Goal: Task Accomplishment & Management: Complete application form

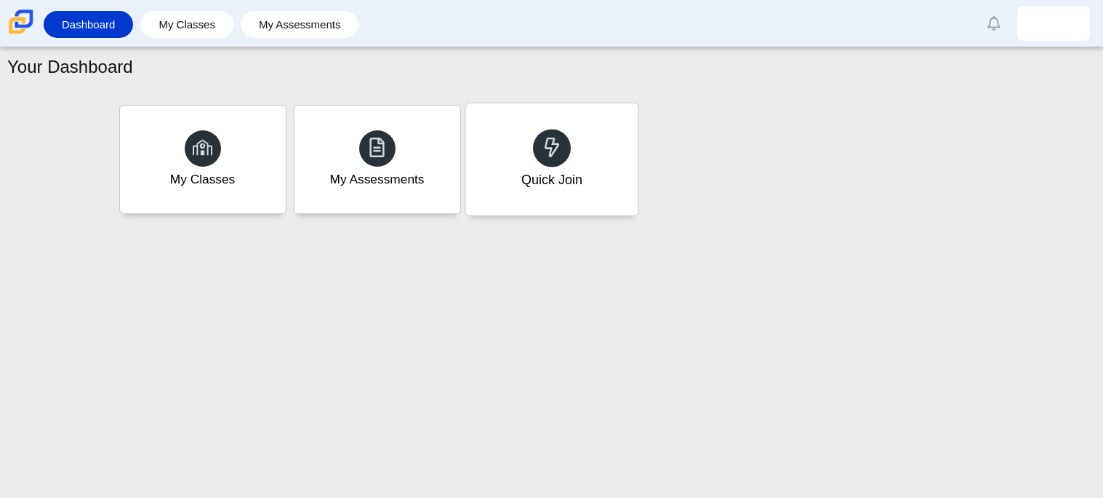
click at [596, 171] on div "Quick Join" at bounding box center [552, 159] width 172 height 112
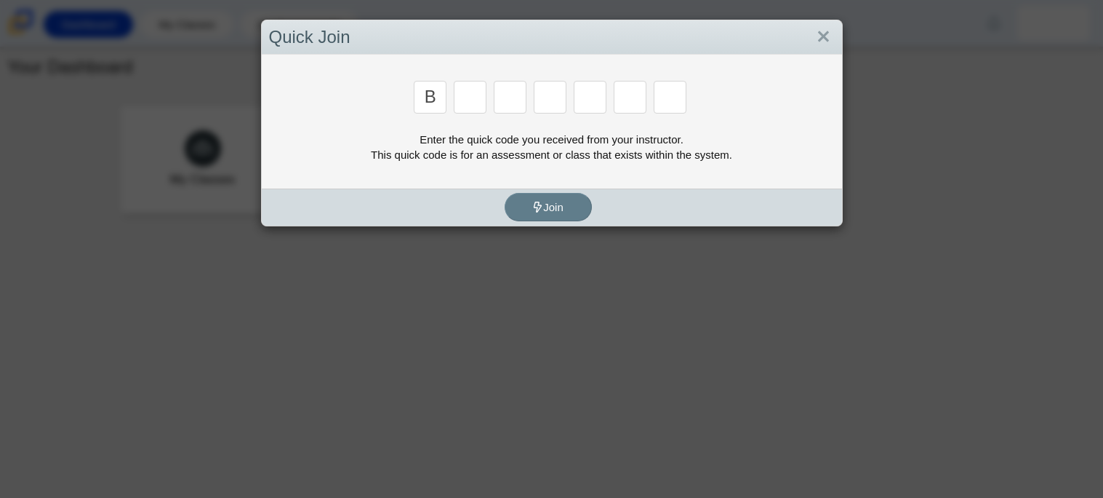
type input "b"
type input "m"
type input "3"
type input "5"
type input "3"
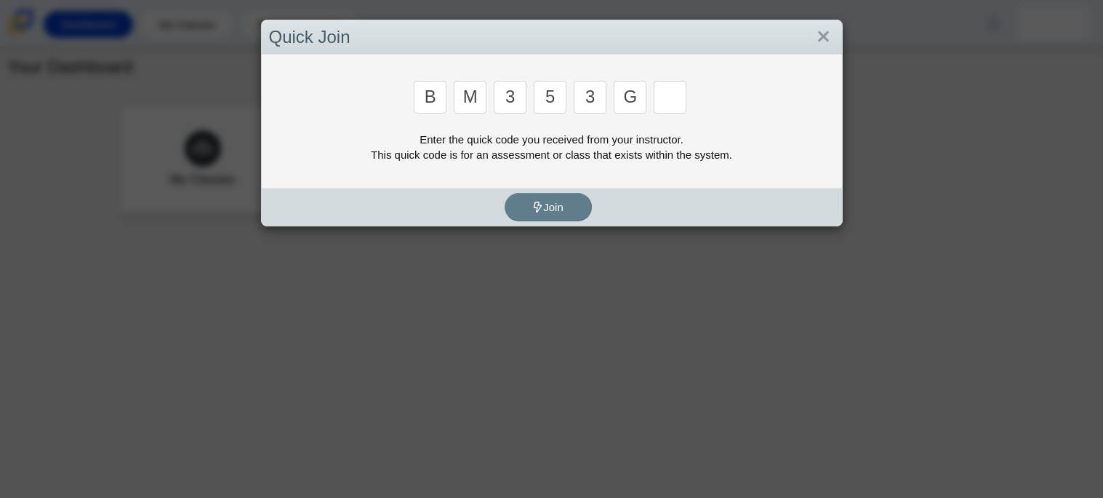
type input "g"
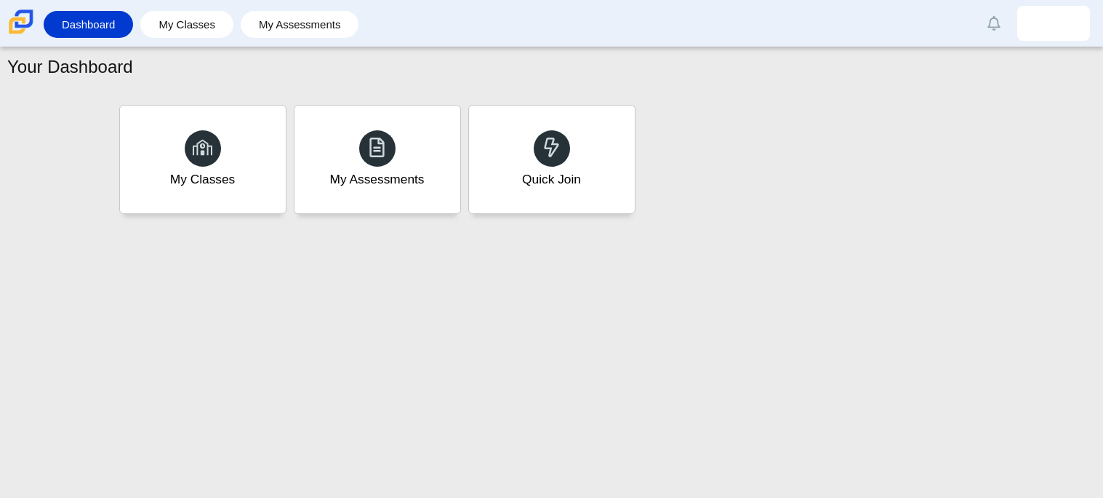
type input "b"
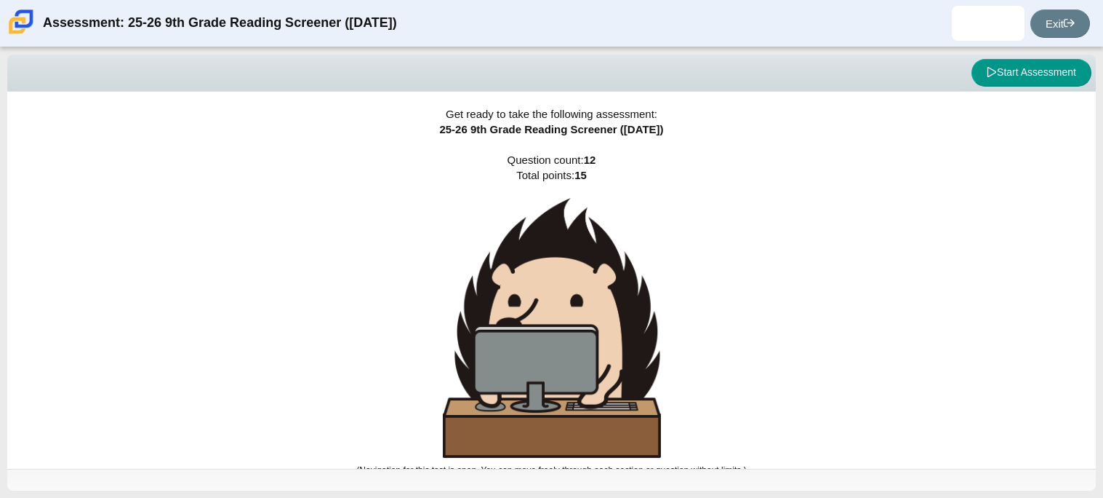
scroll to position [9, 0]
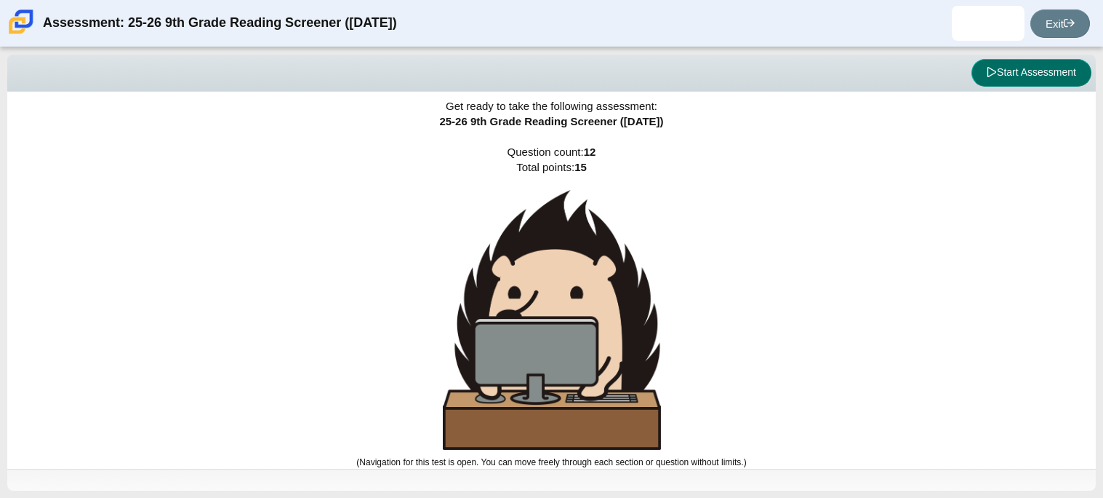
click at [1045, 78] on button "Start Assessment" at bounding box center [1032, 73] width 120 height 28
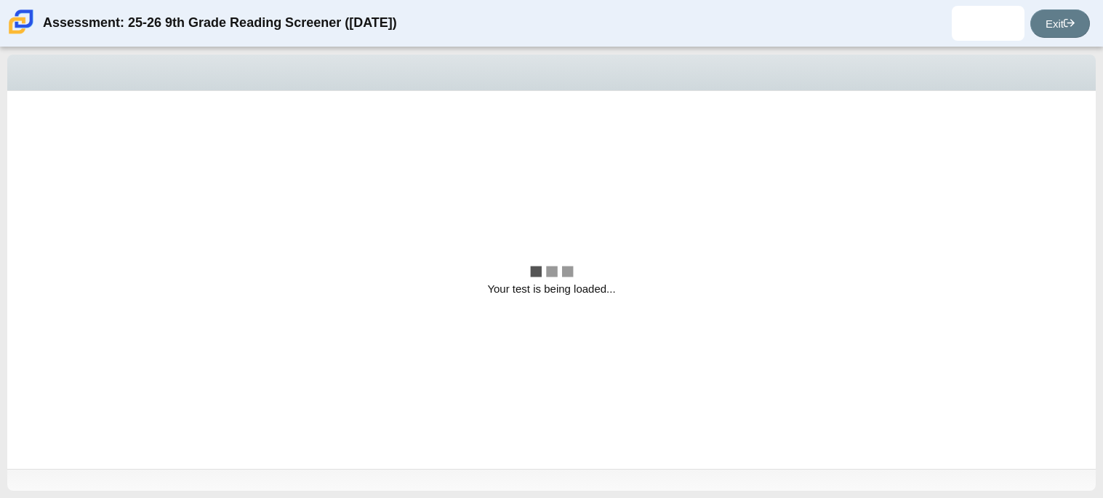
scroll to position [0, 0]
select select "ccc5b315-3c7c-471c-bf90-f22c8299c798"
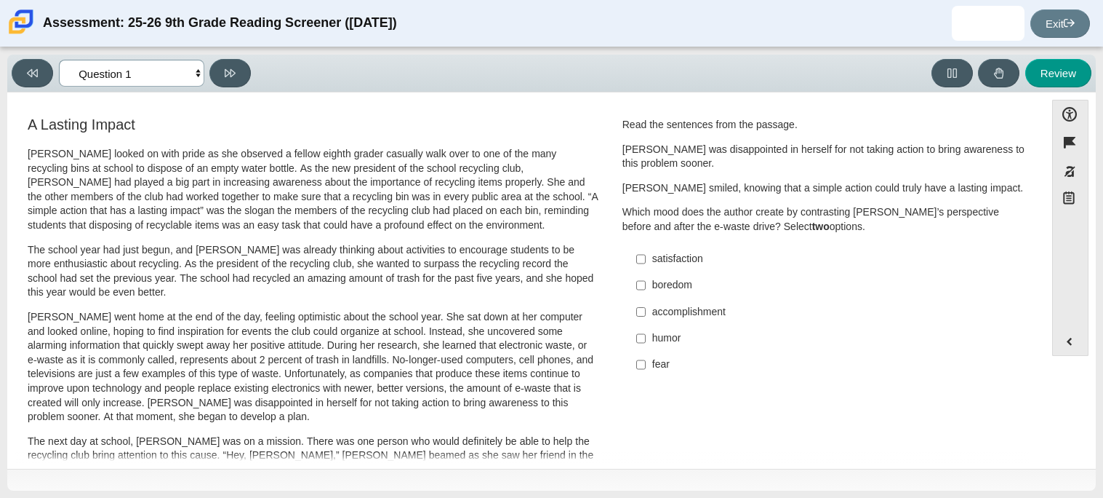
click at [195, 67] on select "Questions Question 1 Question 2 Question 3 Question 4 Question 5 Question 6 Que…" at bounding box center [131, 73] width 145 height 27
click at [306, 100] on div "Feature A Lasting Impact Scarlett looked on with pride as she observed a fellow…" at bounding box center [526, 281] width 1023 height 363
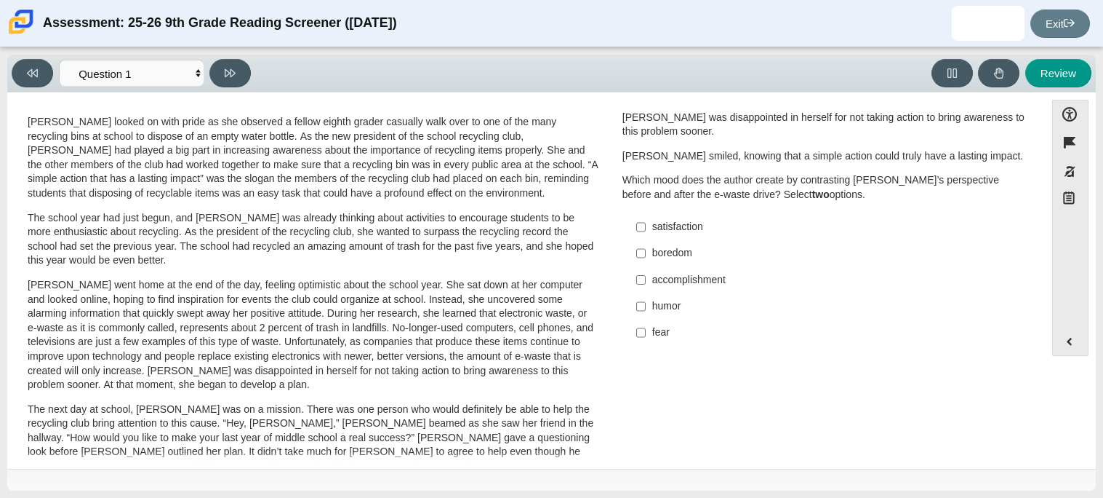
scroll to position [33, 0]
click at [290, 193] on p "Scarlett looked on with pride as she observed a fellow eighth grader casually w…" at bounding box center [313, 157] width 571 height 86
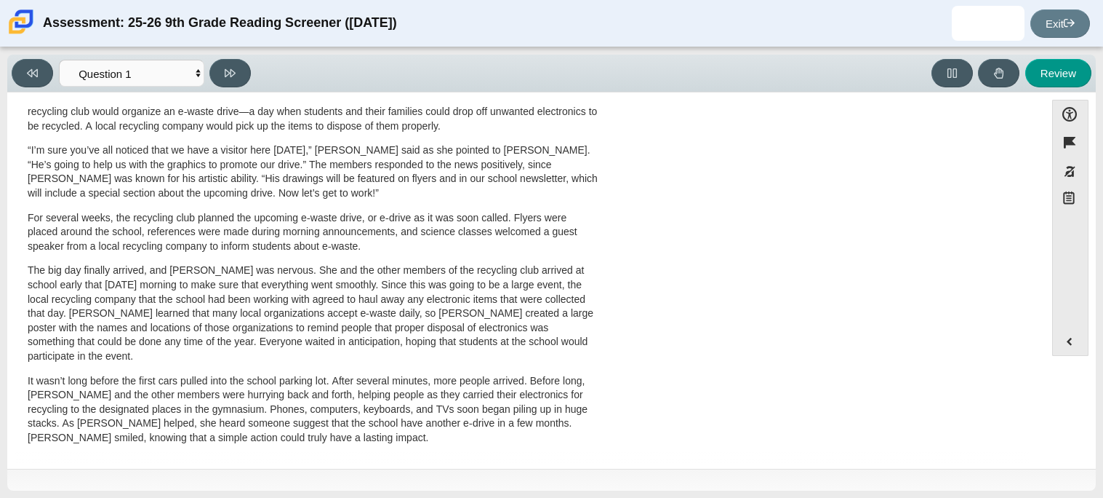
scroll to position [0, 0]
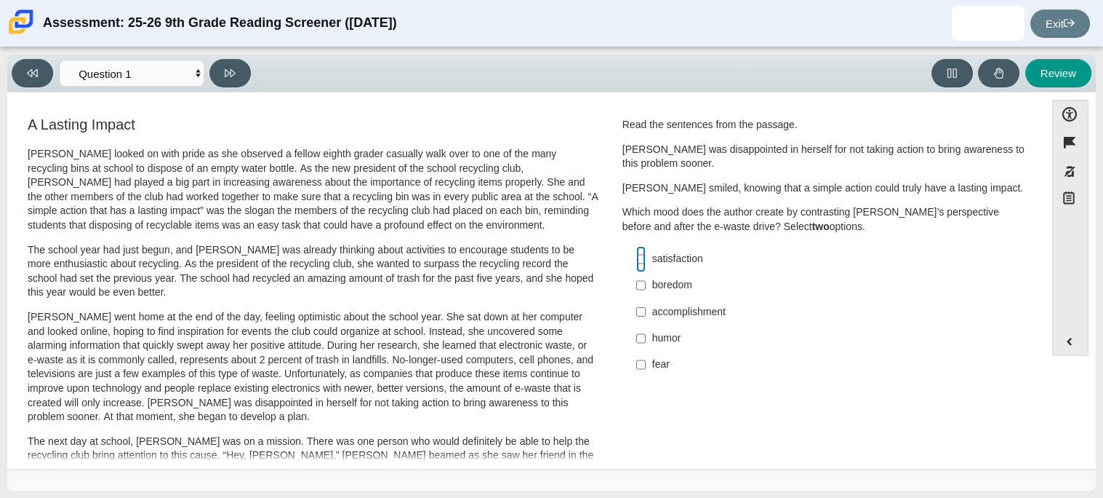
click at [636, 263] on input "satisfaction satisfaction" at bounding box center [640, 259] width 9 height 26
checkbox input "true"
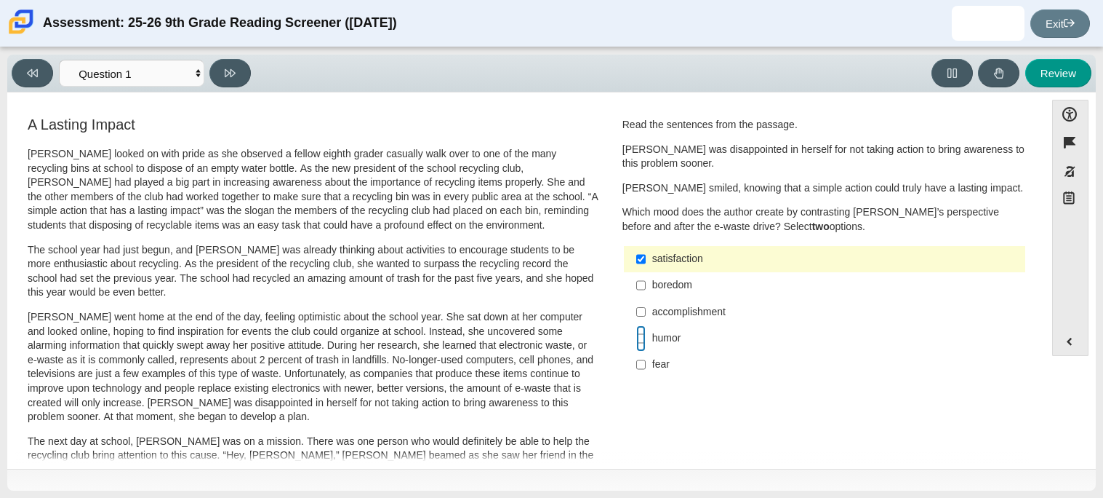
click at [636, 338] on input "humor humor" at bounding box center [640, 338] width 9 height 26
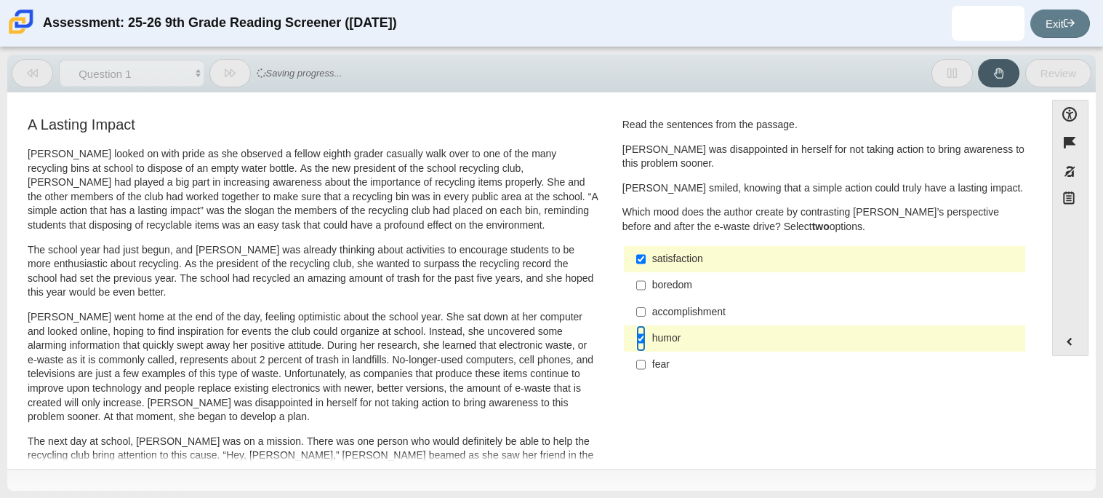
click at [636, 338] on input "humor humor" at bounding box center [640, 338] width 9 height 26
checkbox input "false"
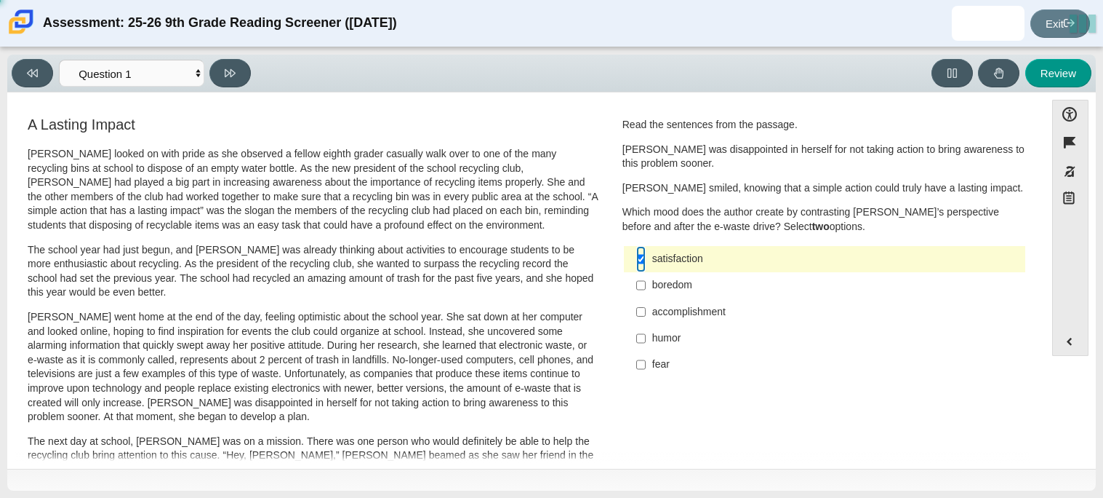
click at [639, 260] on input "satisfaction satisfaction" at bounding box center [640, 259] width 9 height 26
checkbox input "false"
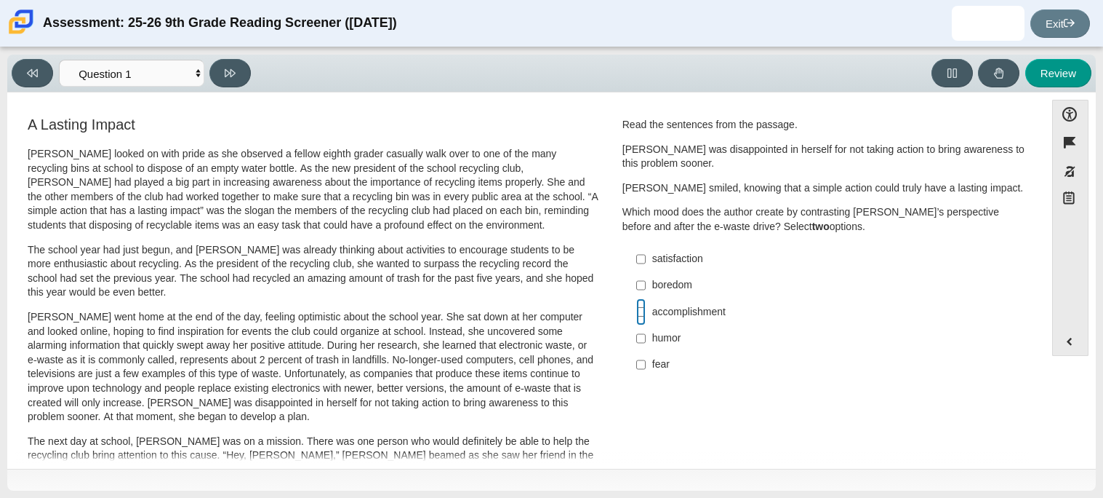
click at [636, 318] on input "accomplishment accomplishment" at bounding box center [640, 311] width 9 height 26
checkbox input "true"
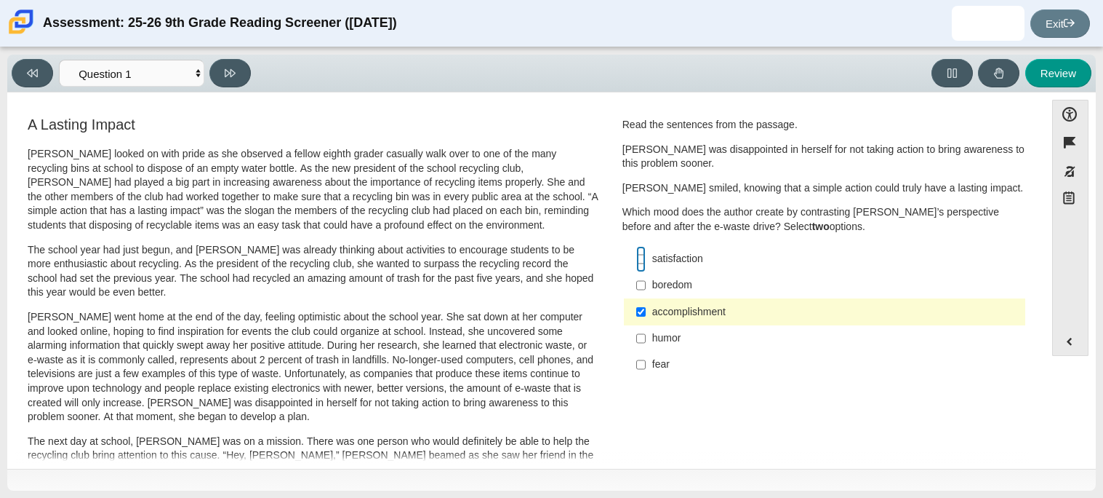
click at [640, 258] on input "satisfaction satisfaction" at bounding box center [640, 259] width 9 height 26
checkbox input "true"
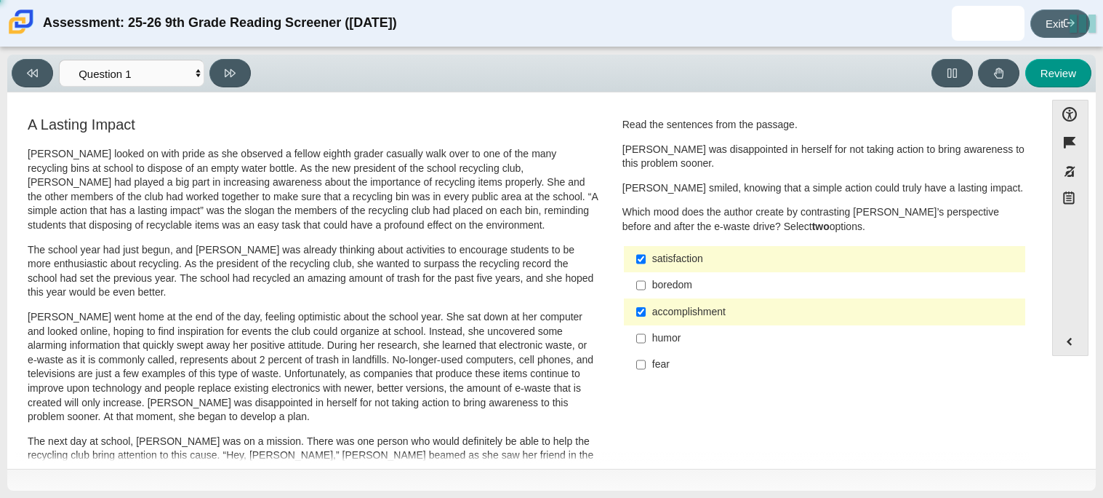
click at [1061, 22] on link "Exit" at bounding box center [1061, 23] width 60 height 28
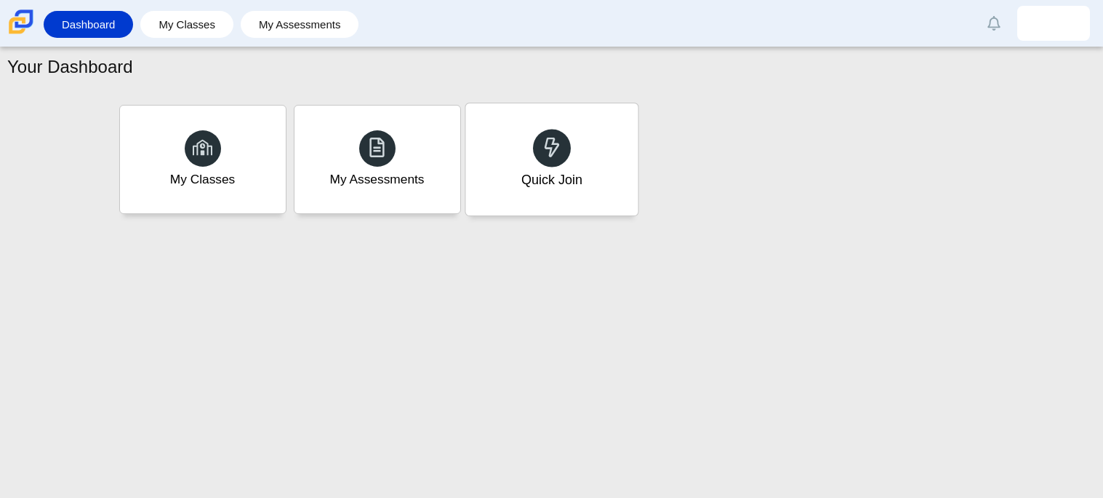
click at [559, 201] on div "Quick Join" at bounding box center [552, 159] width 172 height 112
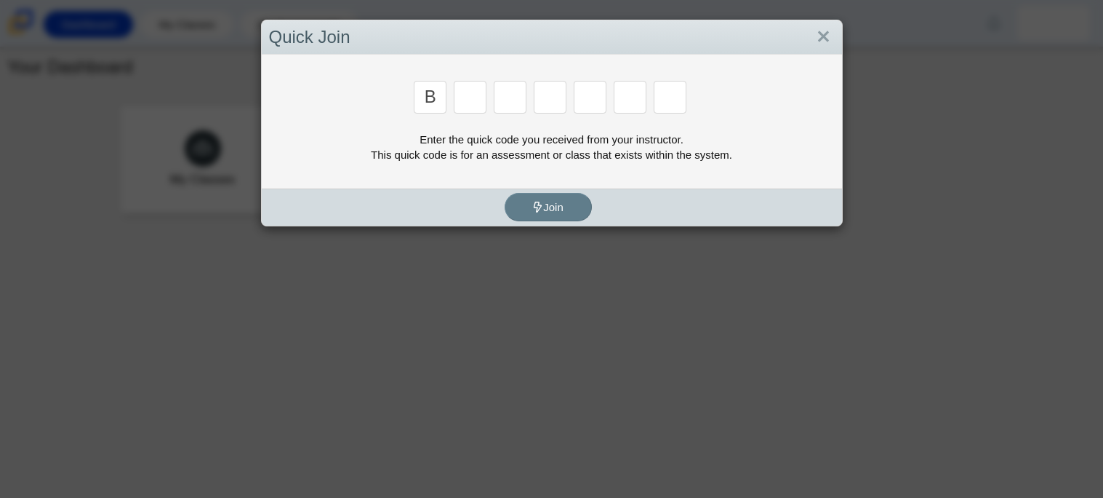
type input "b"
type input "m"
type input "3"
type input "5"
type input "3"
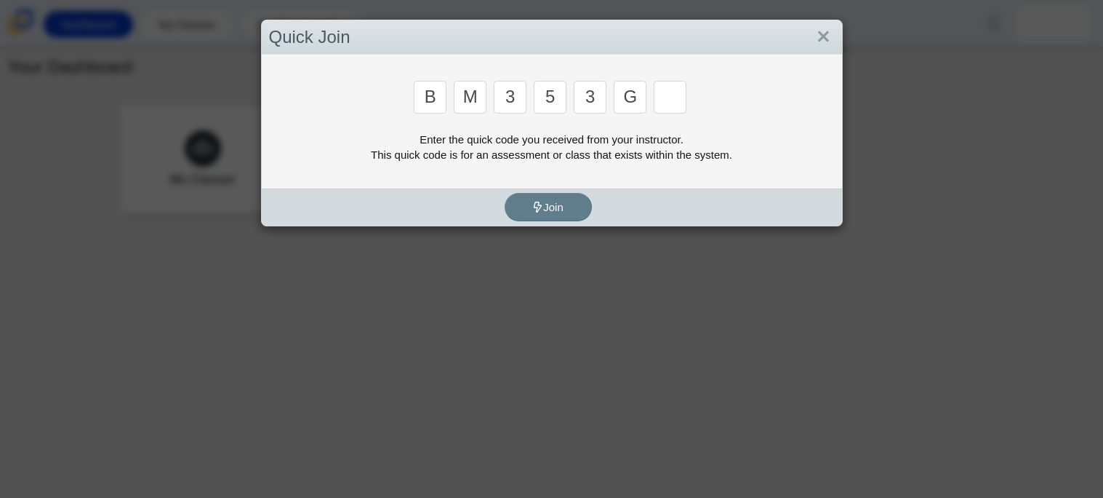
type input "g"
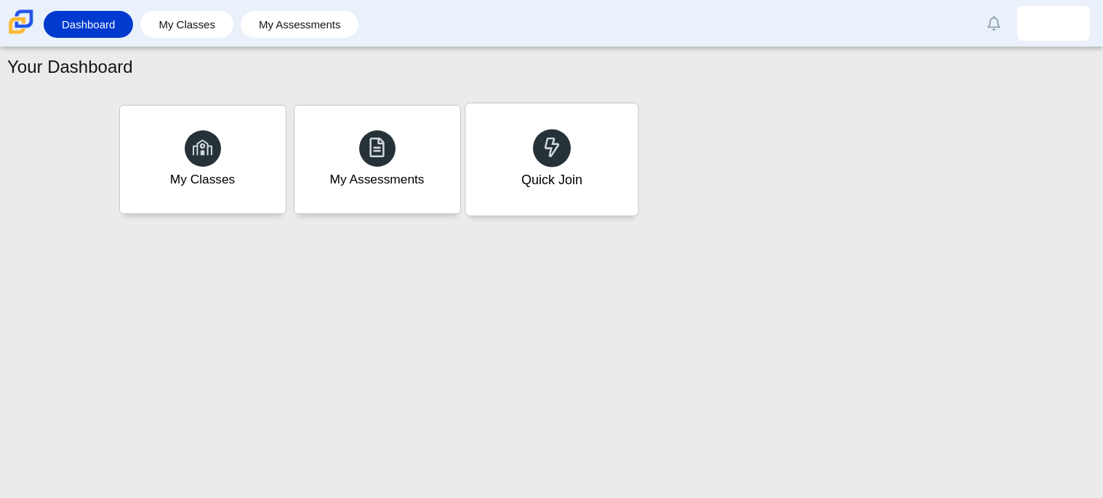
type input "b"
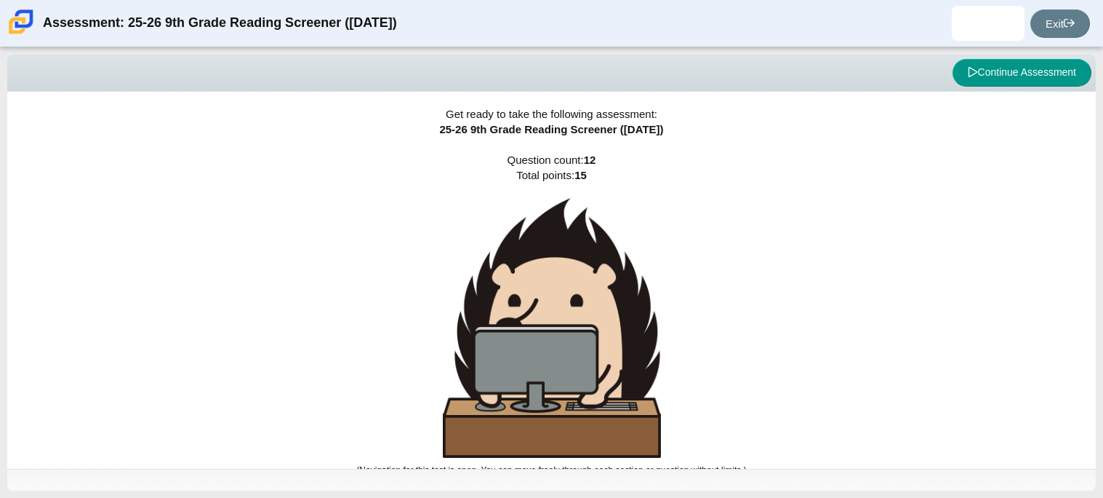
scroll to position [9, 0]
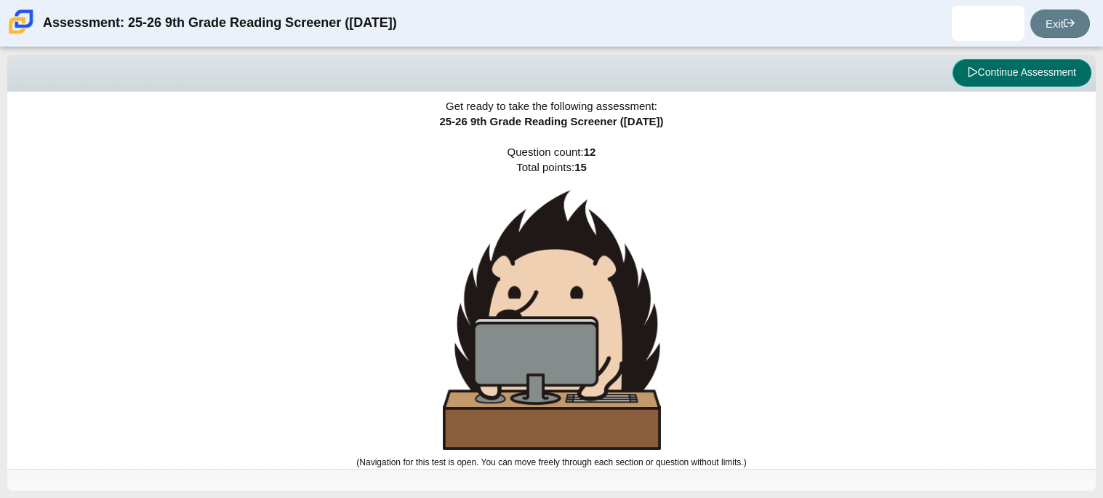
click at [1055, 76] on button "Continue Assessment" at bounding box center [1022, 73] width 139 height 28
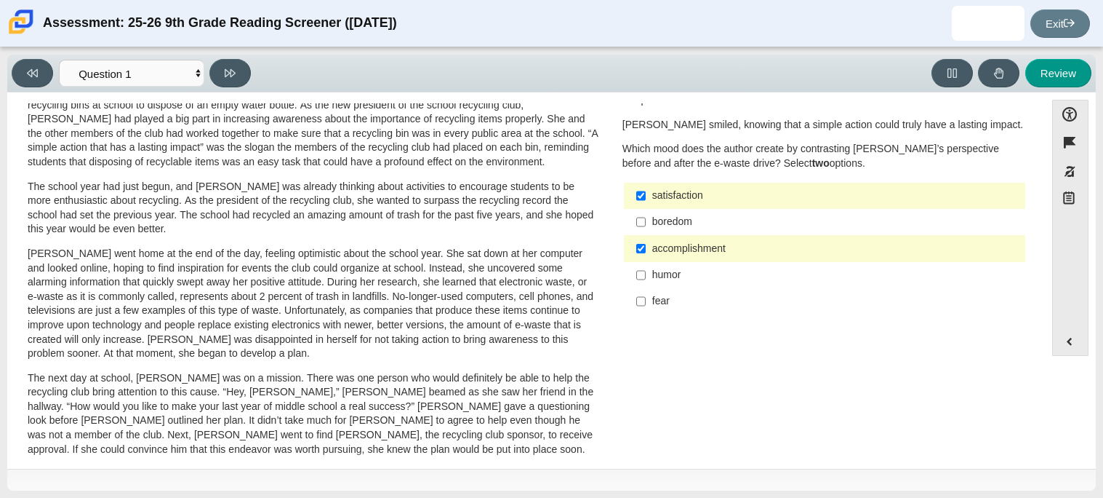
scroll to position [0, 0]
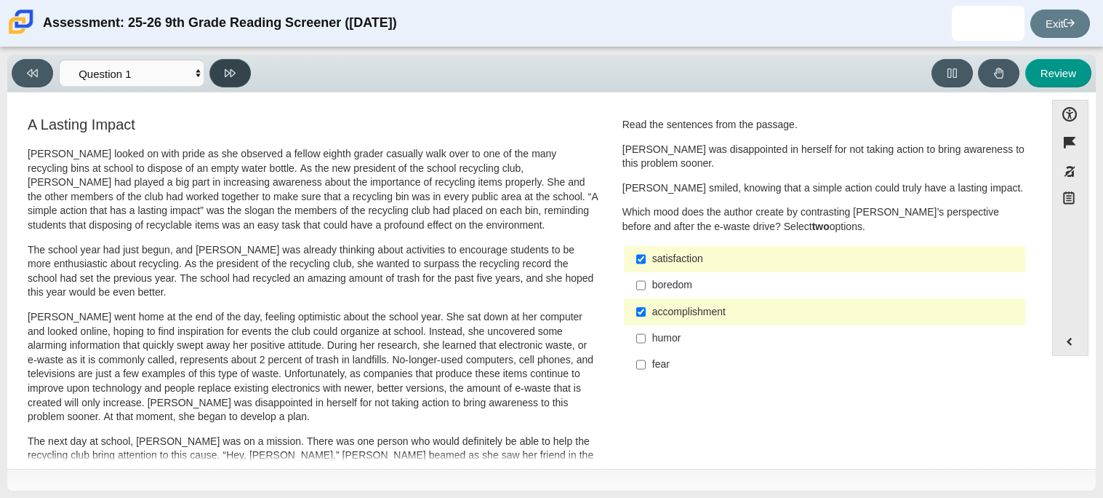
click at [237, 78] on button at bounding box center [229, 73] width 41 height 28
select select "0ff64528-ffd7-428d-b192-babfaadd44e8"
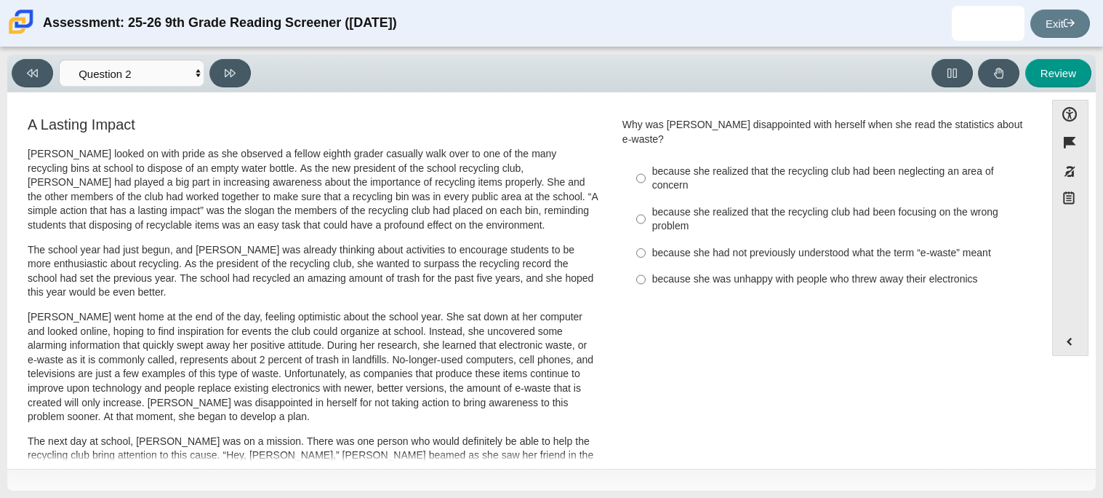
click at [684, 205] on div "because she realized that the recycling club had been focusing on the wrong pro…" at bounding box center [835, 219] width 367 height 28
click at [646, 200] on input "because she realized that the recycling club had been focusing on the wrong pro…" at bounding box center [640, 219] width 9 height 41
radio input "true"
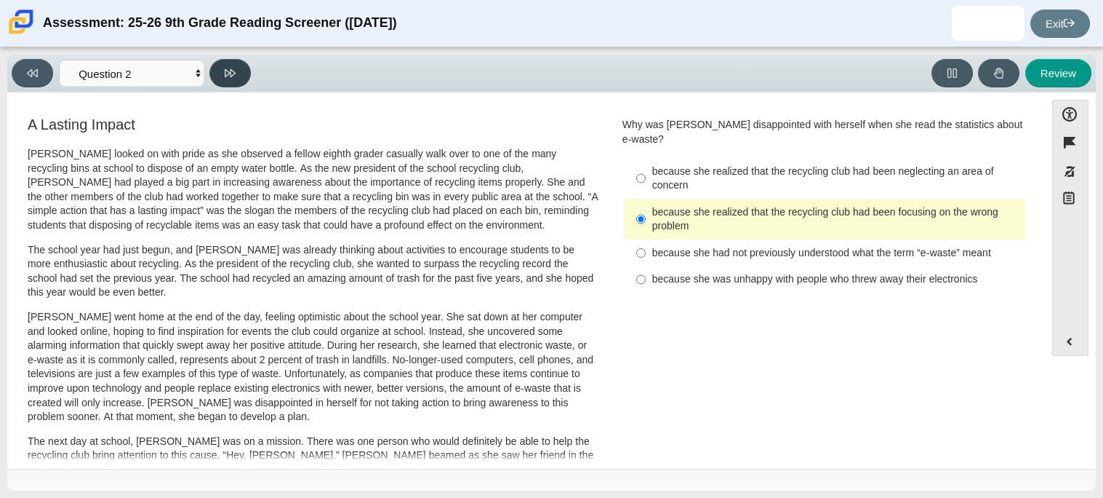
click at [230, 72] on icon at bounding box center [230, 73] width 11 height 11
select select "7ce3d843-6974-4858-901c-1ff39630e843"
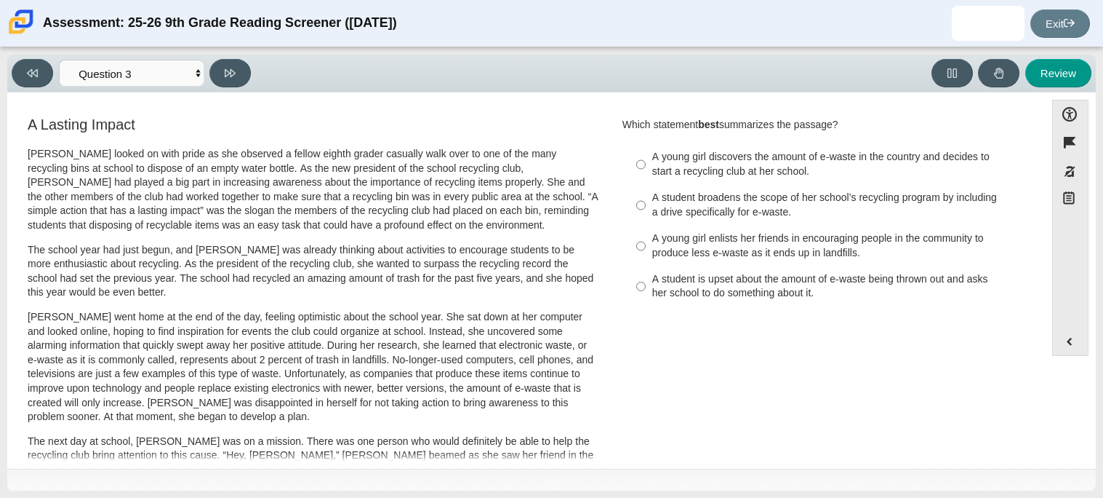
click at [663, 212] on div "A student broadens the scope of her school’s recycling program by including a d…" at bounding box center [835, 205] width 367 height 28
click at [646, 212] on input "A student broadens the scope of her school’s recycling program by including a d…" at bounding box center [640, 205] width 9 height 41
radio input "true"
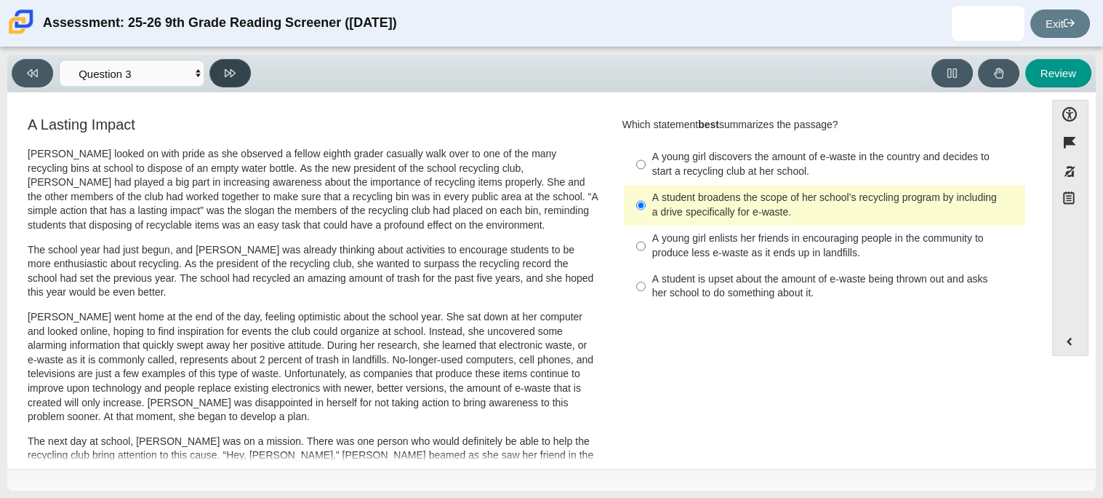
click at [228, 70] on icon at bounding box center [230, 73] width 11 height 8
select select "ca9ea0f1-49c5-4bd1-83b0-472c18652b42"
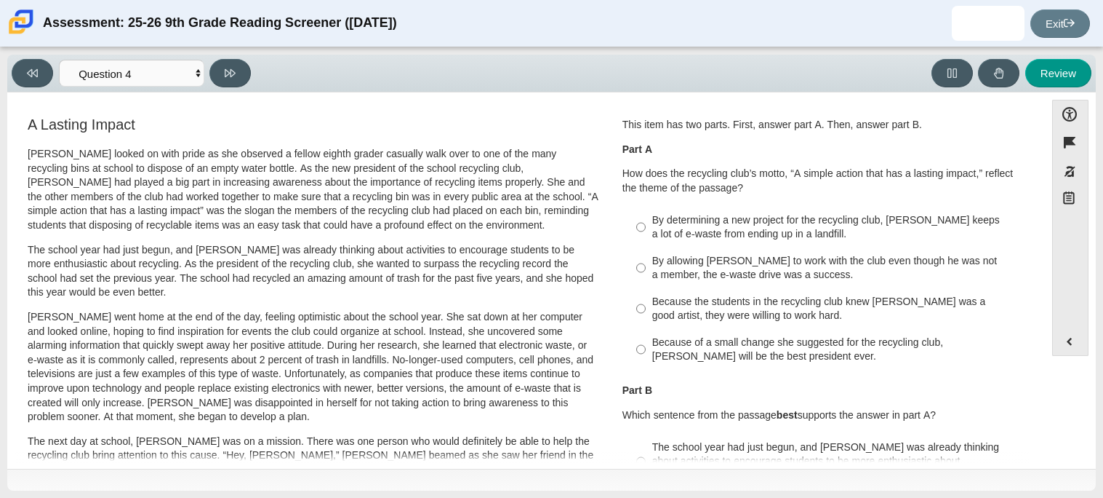
click at [754, 224] on div "By determining a new project for the recycling club, [PERSON_NAME] keeps a lot …" at bounding box center [835, 227] width 367 height 28
click at [646, 224] on input "By determining a new project for the recycling club, [PERSON_NAME] keeps a lot …" at bounding box center [640, 227] width 9 height 41
radio input "true"
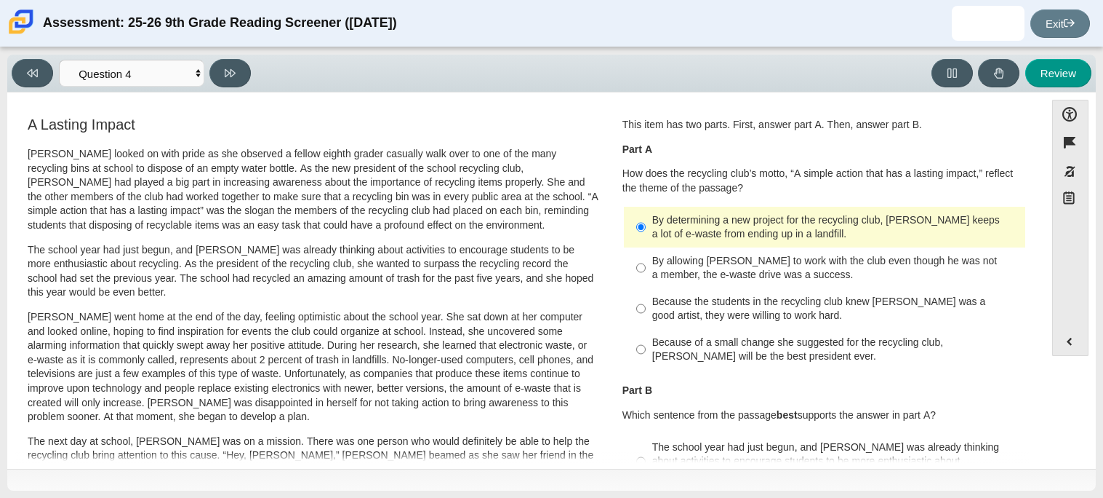
click at [776, 267] on div "By allowing [PERSON_NAME] to work with the club even though he was not a member…" at bounding box center [835, 268] width 367 height 28
click at [646, 267] on input "By allowing [PERSON_NAME] to work with the club even though he was not a member…" at bounding box center [640, 267] width 9 height 41
radio input "true"
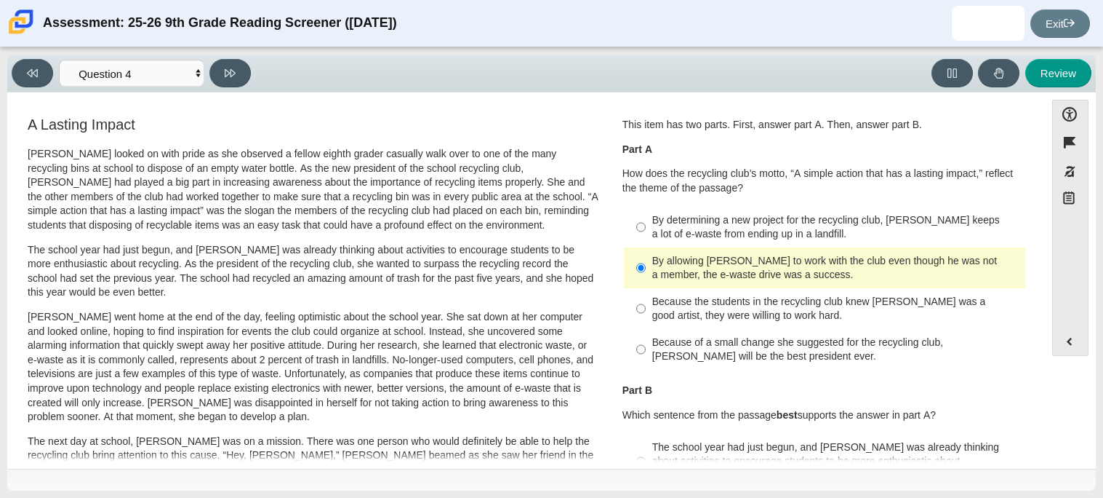
click at [731, 234] on div "By determining a new project for the recycling club, [PERSON_NAME] keeps a lot …" at bounding box center [835, 227] width 367 height 28
click at [646, 234] on input "By determining a new project for the recycling club, [PERSON_NAME] keeps a lot …" at bounding box center [640, 227] width 9 height 41
radio input "true"
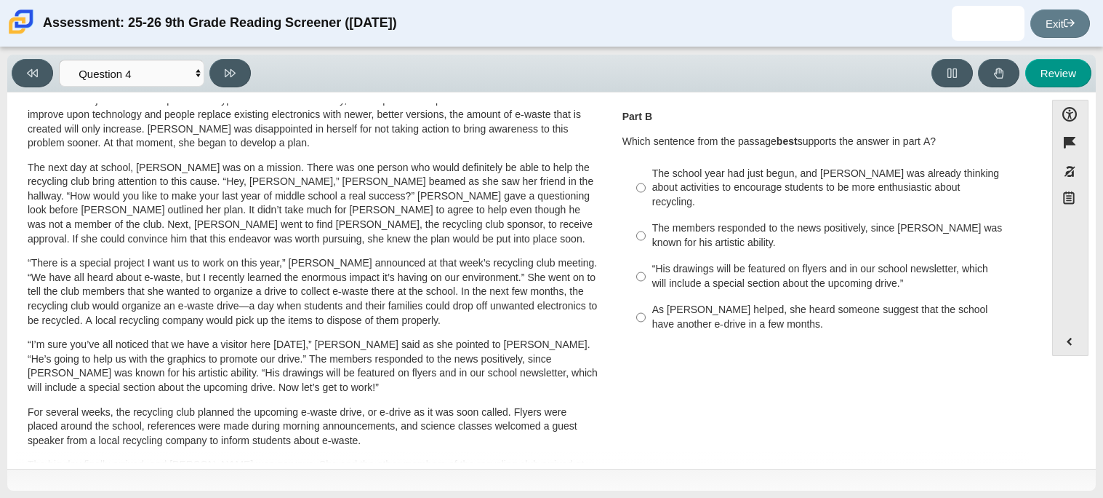
scroll to position [271, 0]
click at [731, 308] on div "As [PERSON_NAME] helped, she heard someone suggest that the school have another…" at bounding box center [835, 319] width 367 height 28
click at [646, 308] on input "As [PERSON_NAME] helped, she heard someone suggest that the school have another…" at bounding box center [640, 319] width 9 height 41
radio input "true"
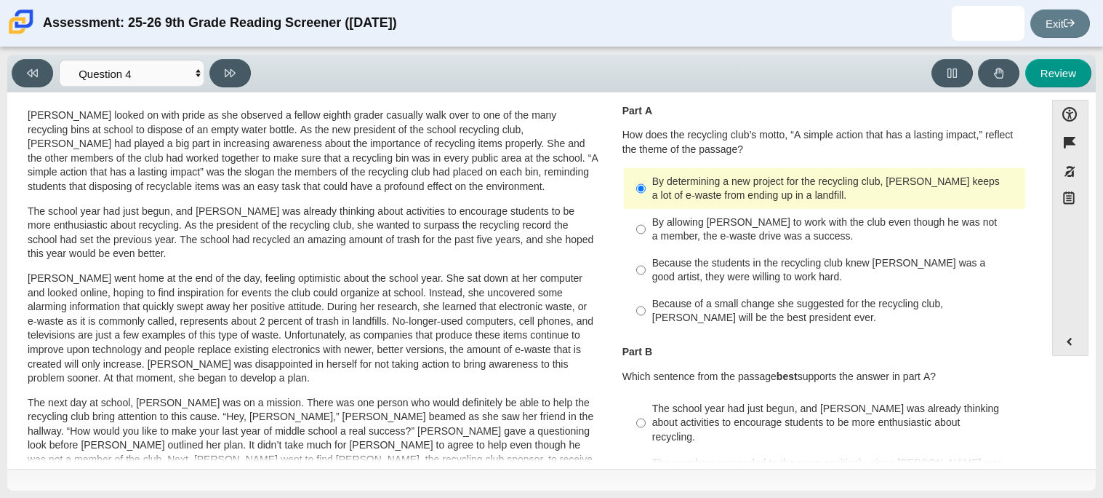
scroll to position [0, 0]
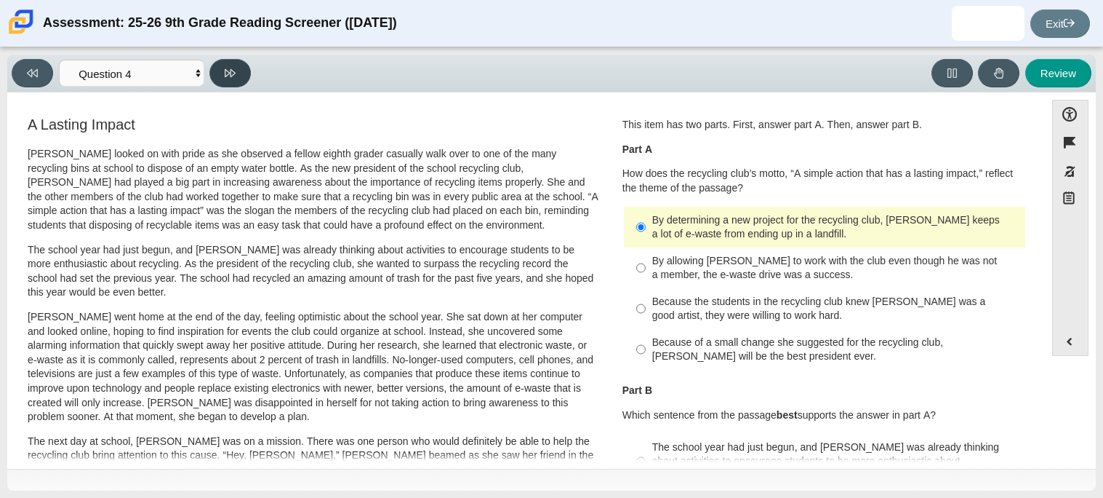
click at [228, 76] on icon at bounding box center [230, 73] width 11 height 11
select select "e41f1a79-e29f-4095-8030-a53364015bed"
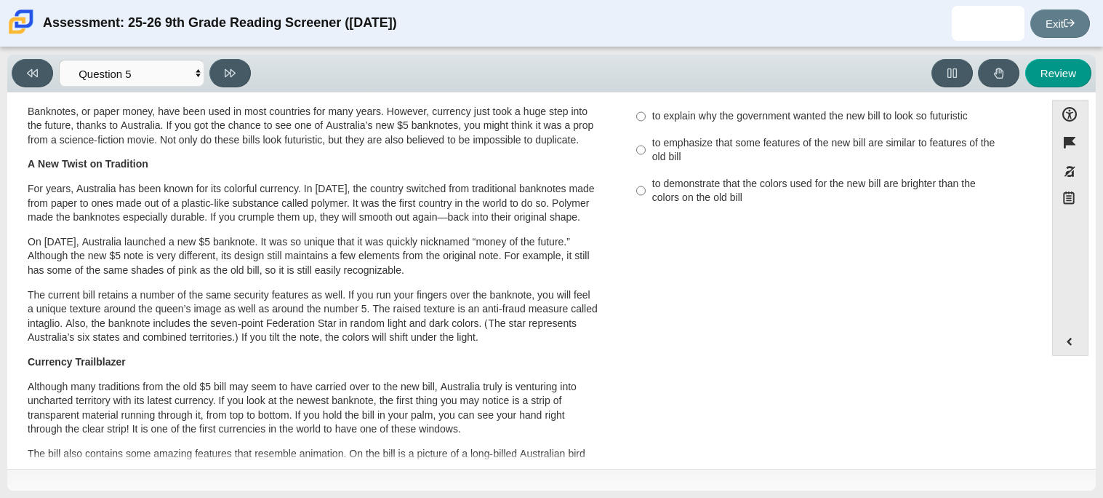
scroll to position [68, 0]
click at [1063, 108] on button "Accessibility" at bounding box center [1071, 114] width 36 height 28
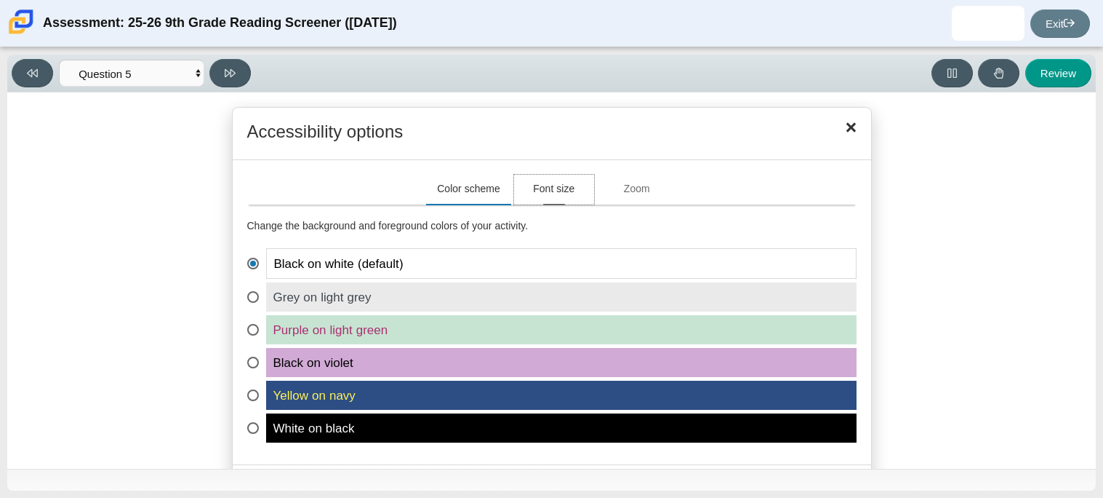
click at [567, 199] on button "Font size" at bounding box center [554, 190] width 80 height 30
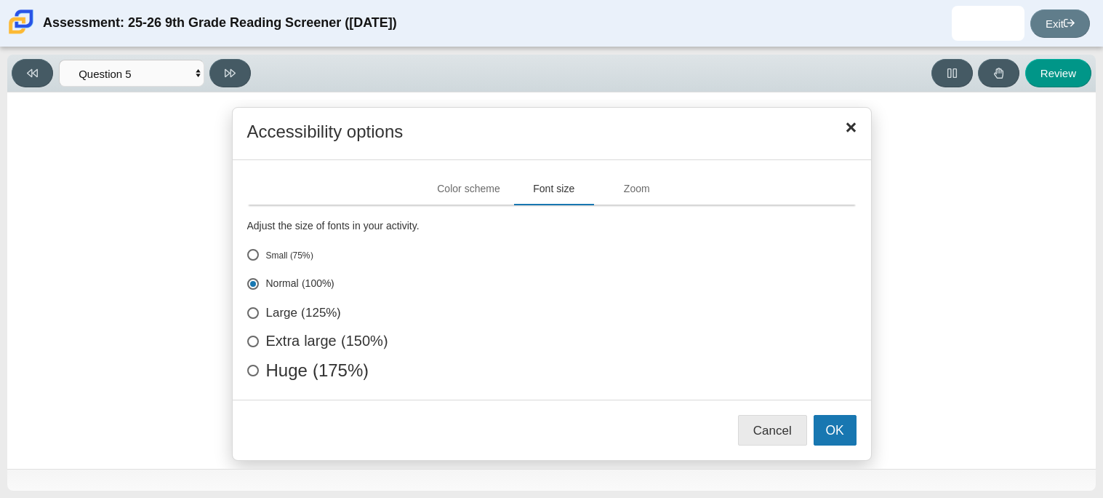
click at [332, 311] on label "Large (125%)" at bounding box center [552, 313] width 610 height 15
click at [257, 311] on input "Large (125%)" at bounding box center [251, 310] width 9 height 9
radio input "true"
click at [838, 439] on button "OK" at bounding box center [835, 430] width 43 height 31
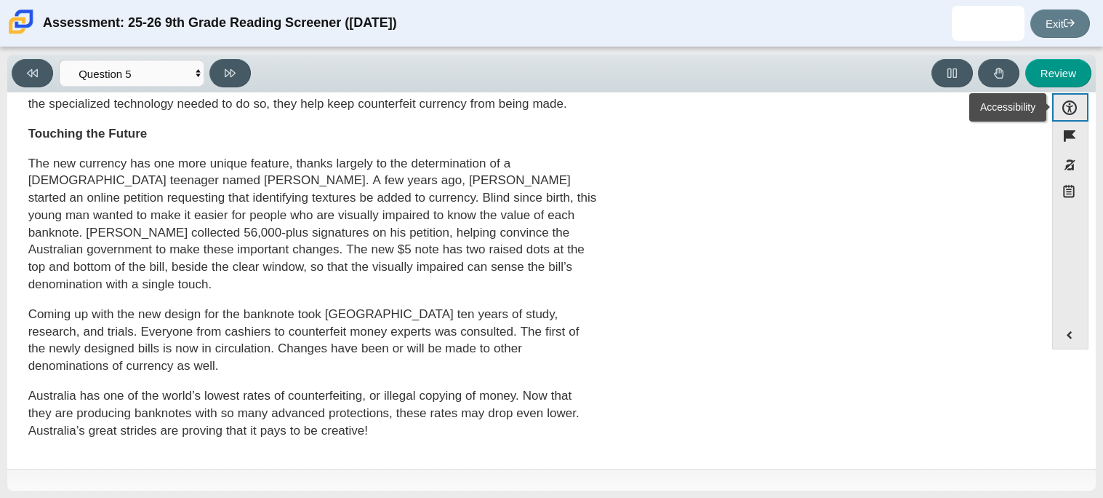
scroll to position [0, 0]
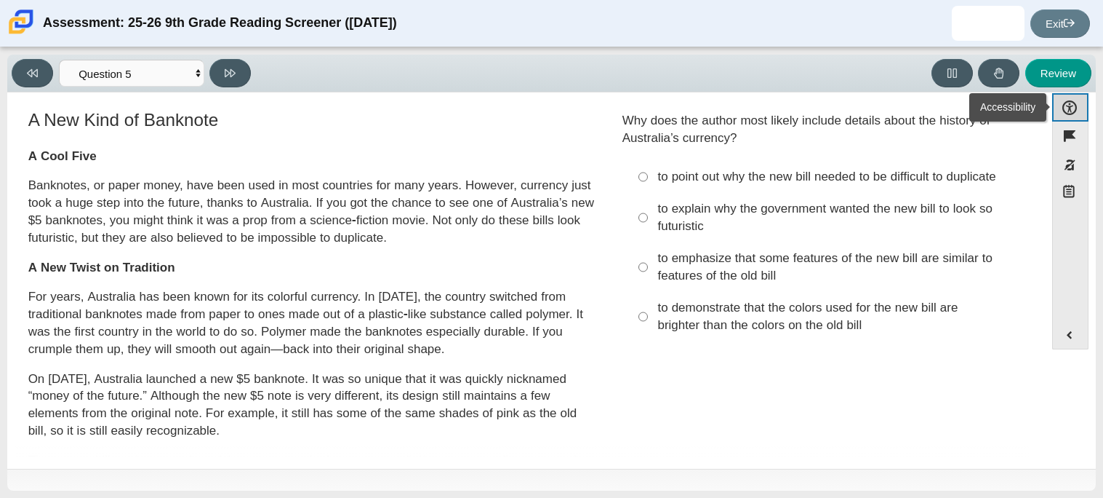
click at [1068, 105] on button "Accessibility" at bounding box center [1071, 107] width 36 height 28
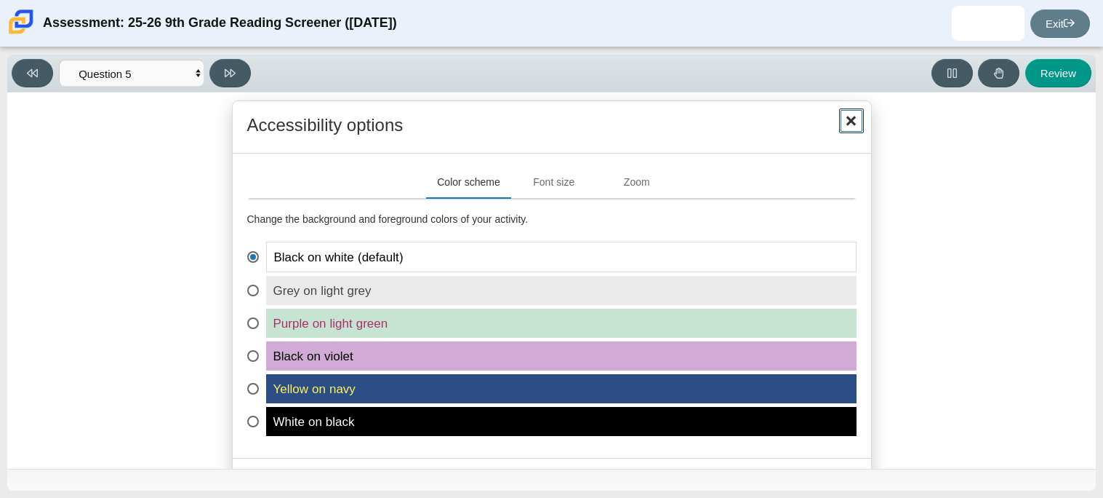
click at [862, 115] on button "Close" at bounding box center [851, 120] width 25 height 25
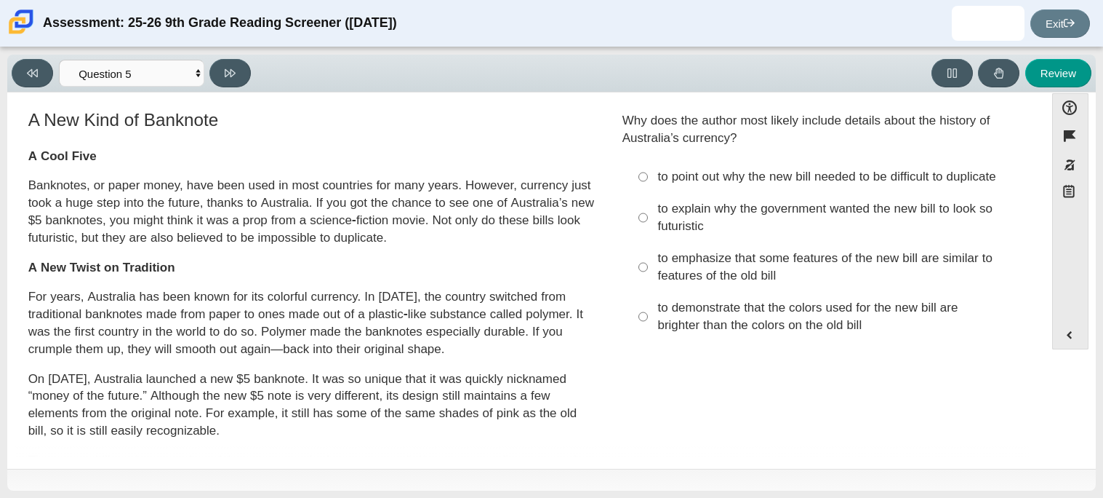
click at [855, 183] on div "to point out why the new bill needed to be difficult to duplicate" at bounding box center [838, 176] width 360 height 17
click at [648, 183] on input "to point out why the new bill needed to be difficult to duplicate to point out …" at bounding box center [643, 177] width 9 height 32
radio input "true"
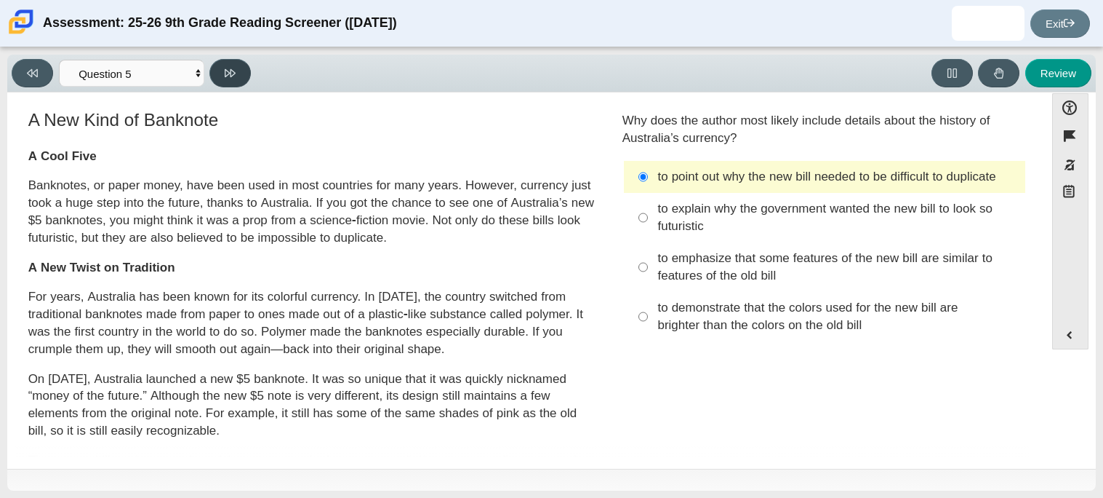
click at [220, 73] on button at bounding box center [229, 73] width 41 height 28
select select "69146e31-7b3d-4a3e-9ce6-f30c24342ae0"
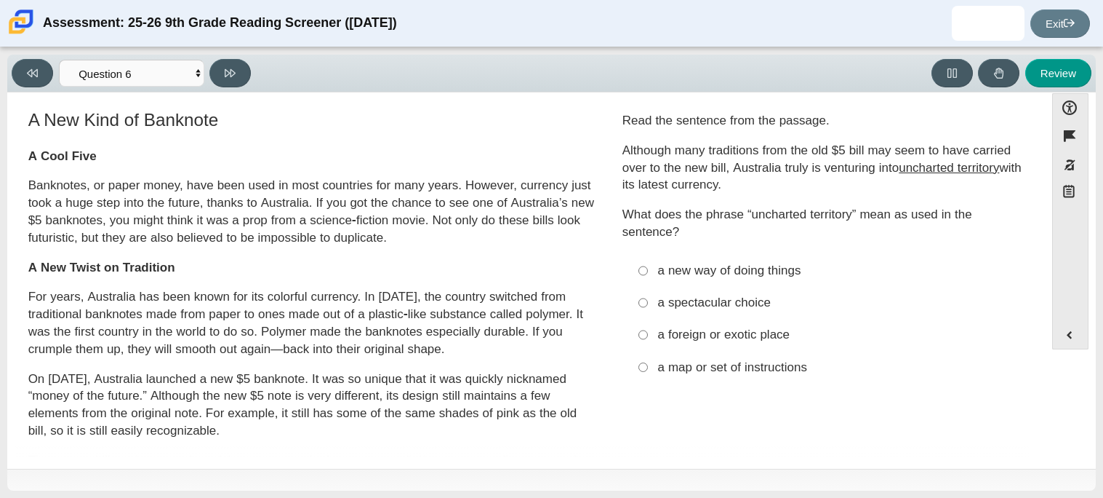
scroll to position [14, 0]
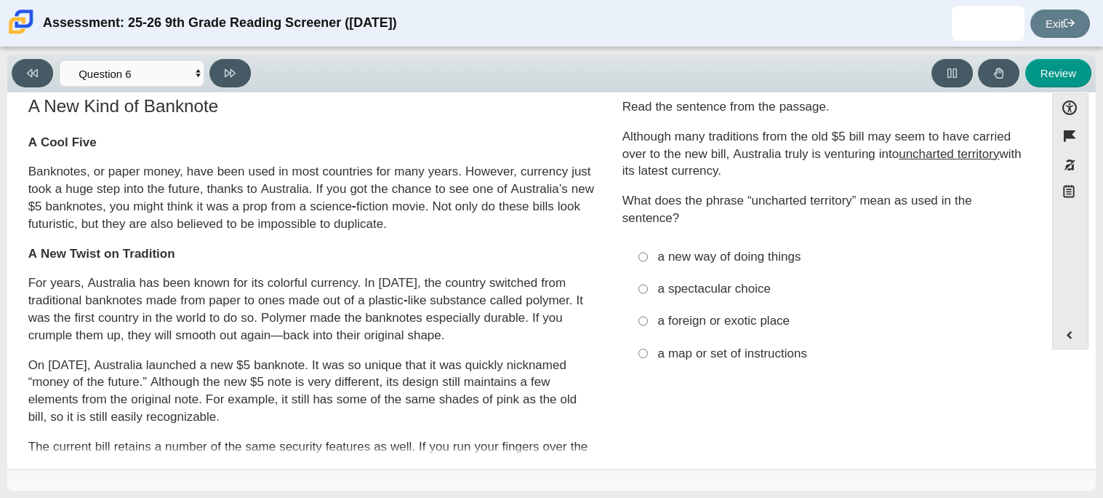
click at [732, 253] on div "a new way of doing things" at bounding box center [838, 256] width 360 height 17
click at [648, 253] on input "a new way of doing things a new way of doing things" at bounding box center [643, 257] width 9 height 32
radio input "true"
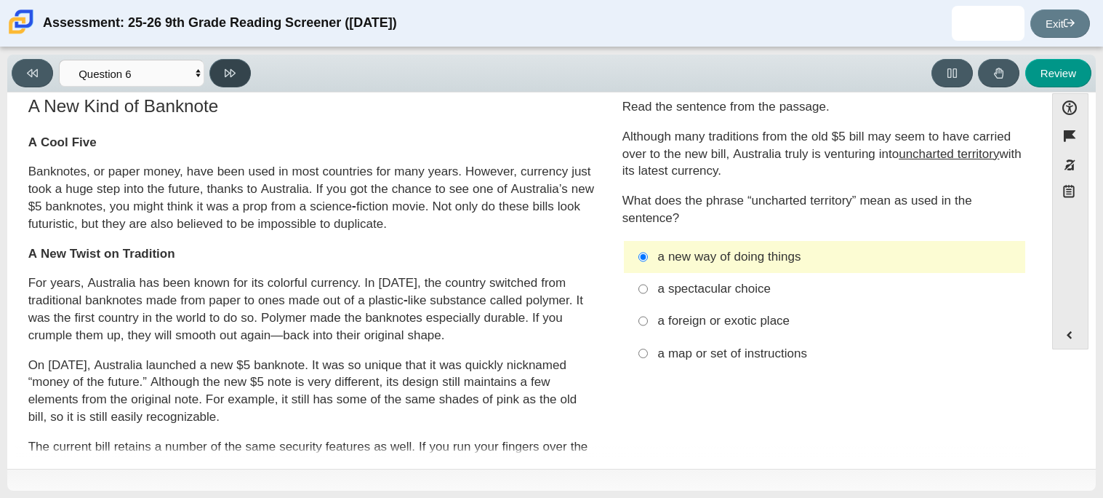
click at [239, 73] on button at bounding box center [229, 73] width 41 height 28
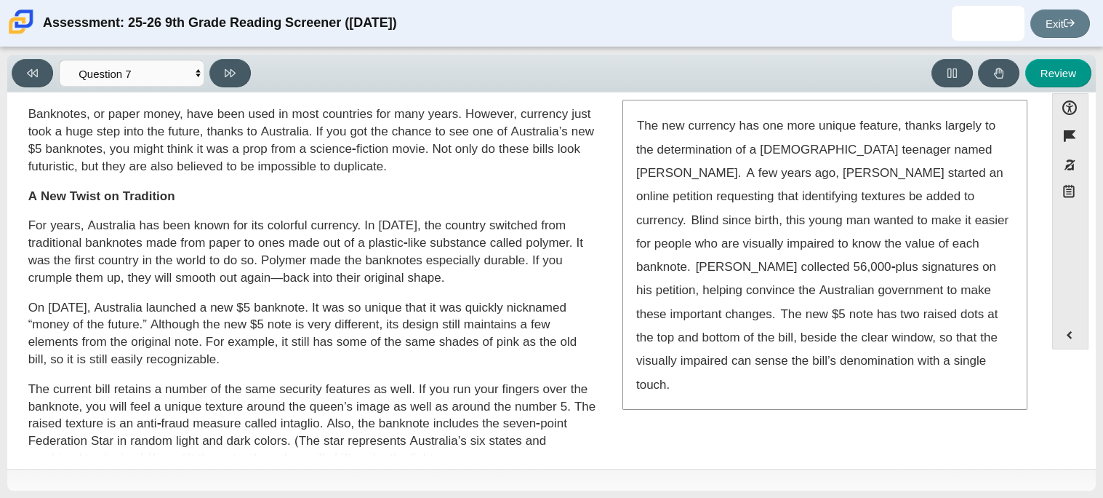
scroll to position [72, 0]
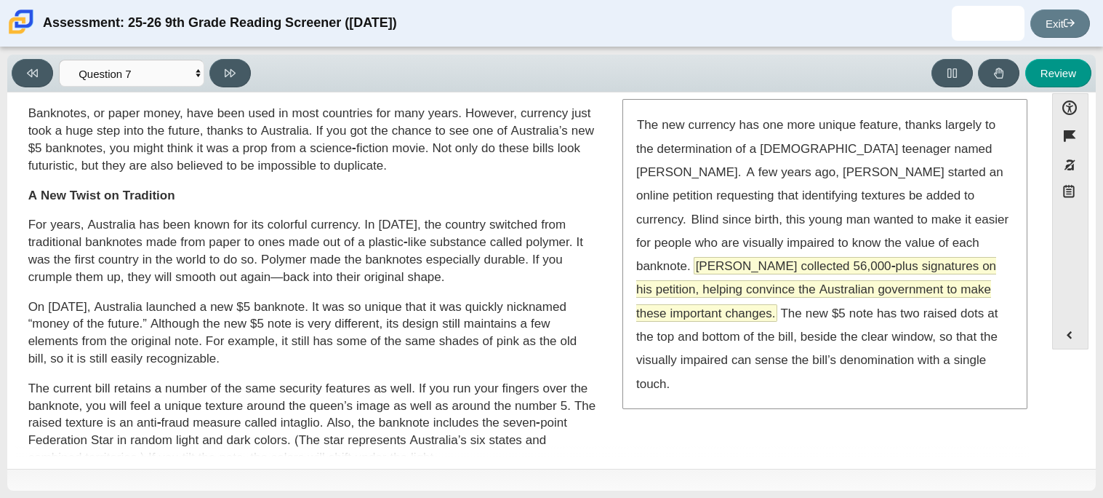
click at [826, 270] on span "[PERSON_NAME] collected 56,000-plus signatures on his petition, helping convinc…" at bounding box center [816, 289] width 360 height 63
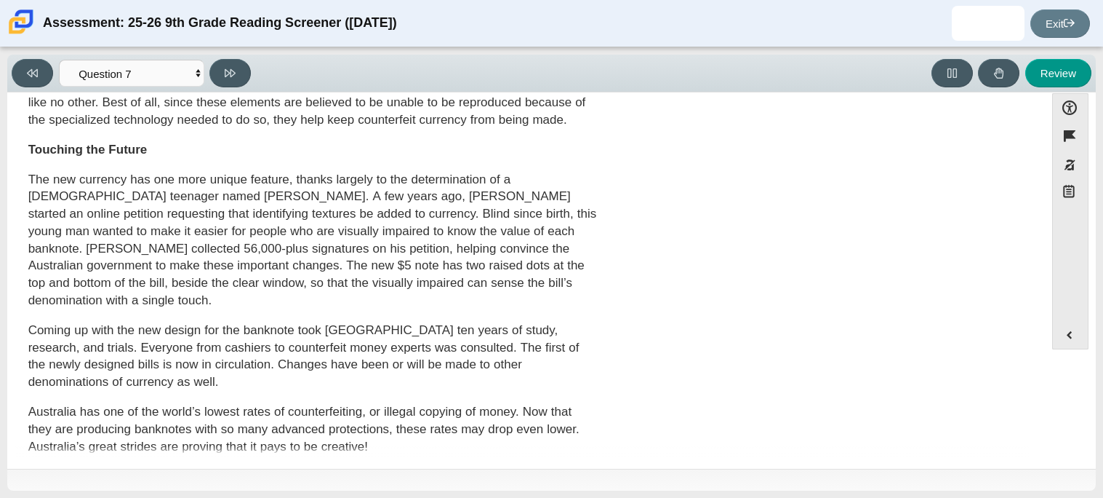
scroll to position [0, 0]
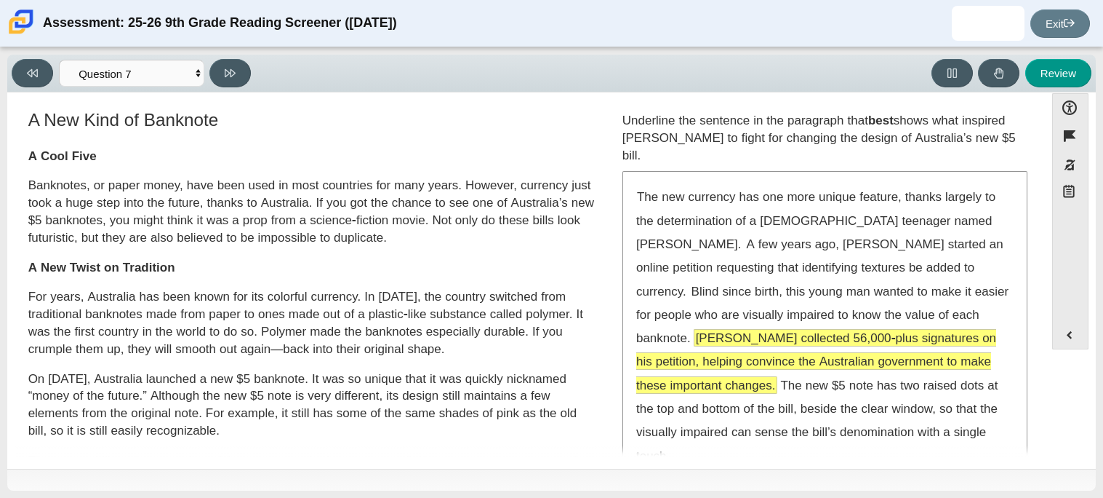
click at [788, 207] on div "The new currency has one more unique feature, thanks largely to the determinati…" at bounding box center [825, 325] width 402 height 307
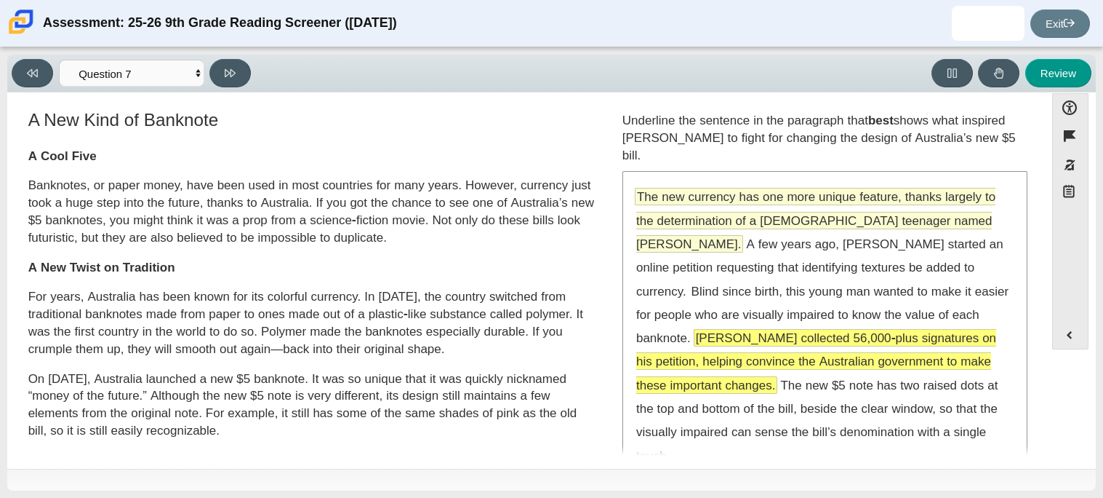
click at [788, 217] on span "The new currency has one more unique feature, thanks largely to the determinati…" at bounding box center [815, 219] width 359 height 63
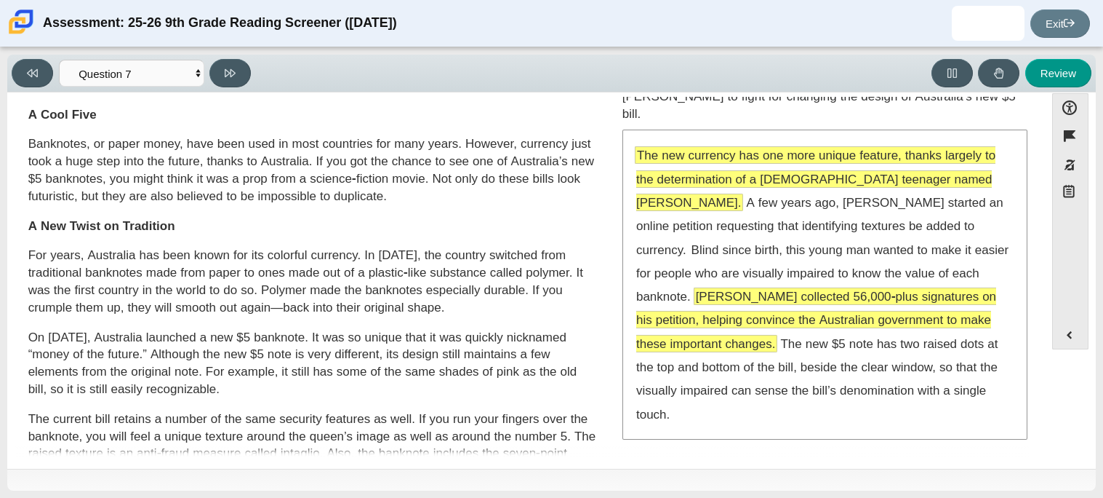
scroll to position [91, 0]
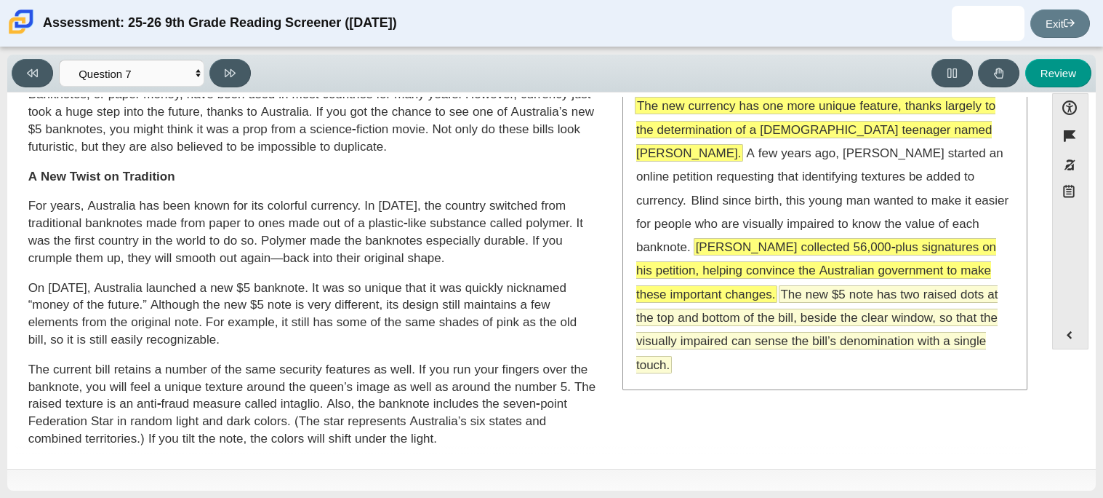
click at [767, 332] on span "The new $5 note has two raised dots at the top and bottom of the bill, beside t…" at bounding box center [817, 329] width 362 height 87
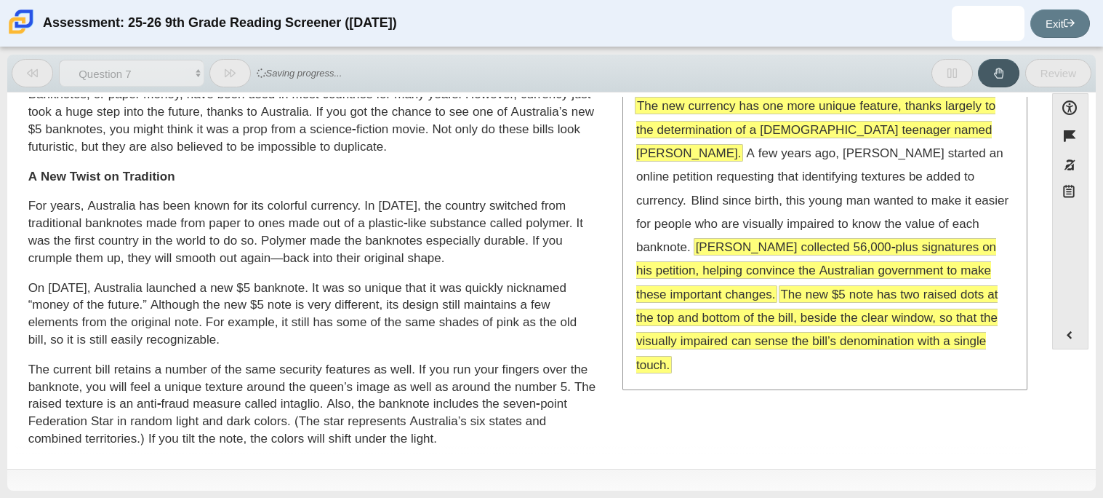
click at [767, 332] on span "The new $5 note has two raised dots at the top and bottom of the bill, beside t…" at bounding box center [817, 329] width 362 height 87
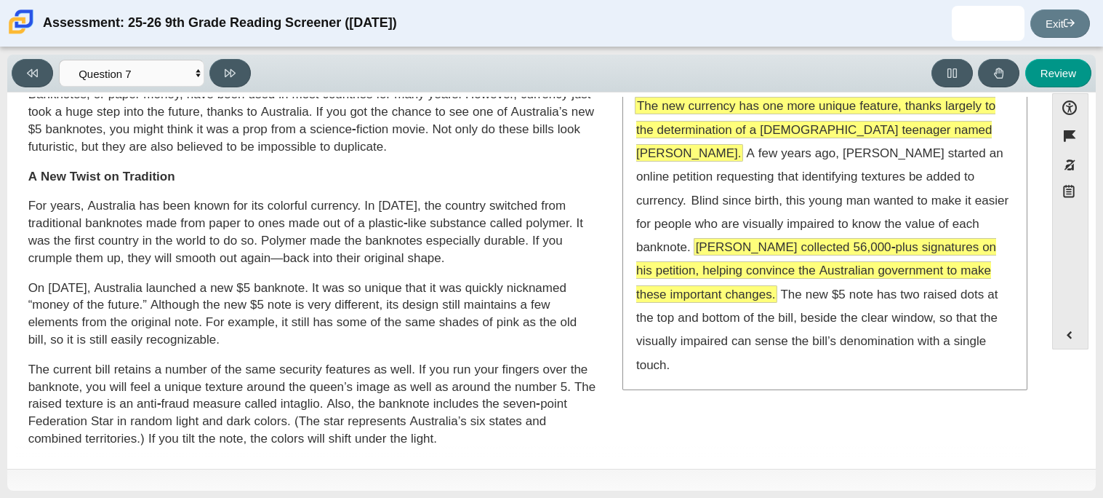
click at [811, 268] on span "[PERSON_NAME] collected 56,000-plus signatures on his petition, helping convinc…" at bounding box center [816, 270] width 360 height 63
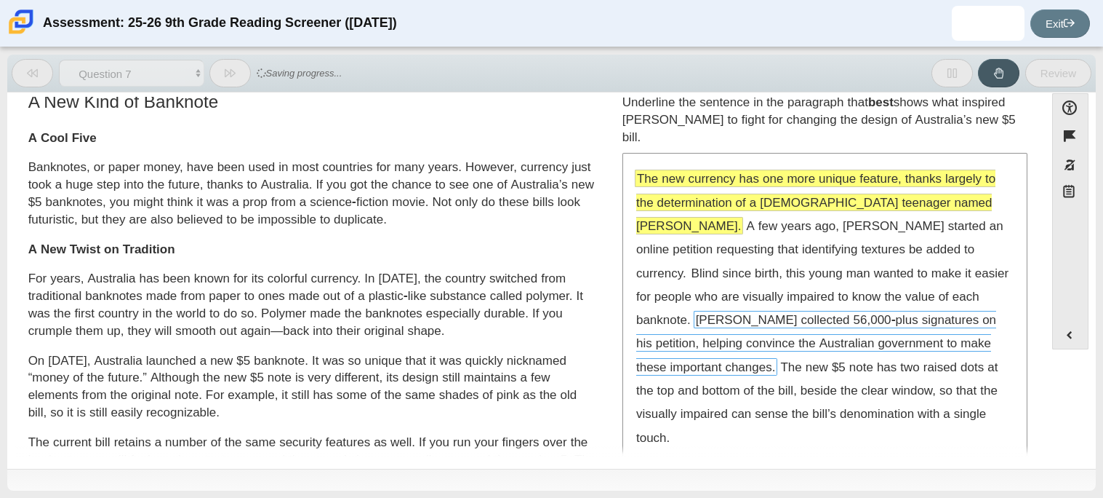
scroll to position [11, 0]
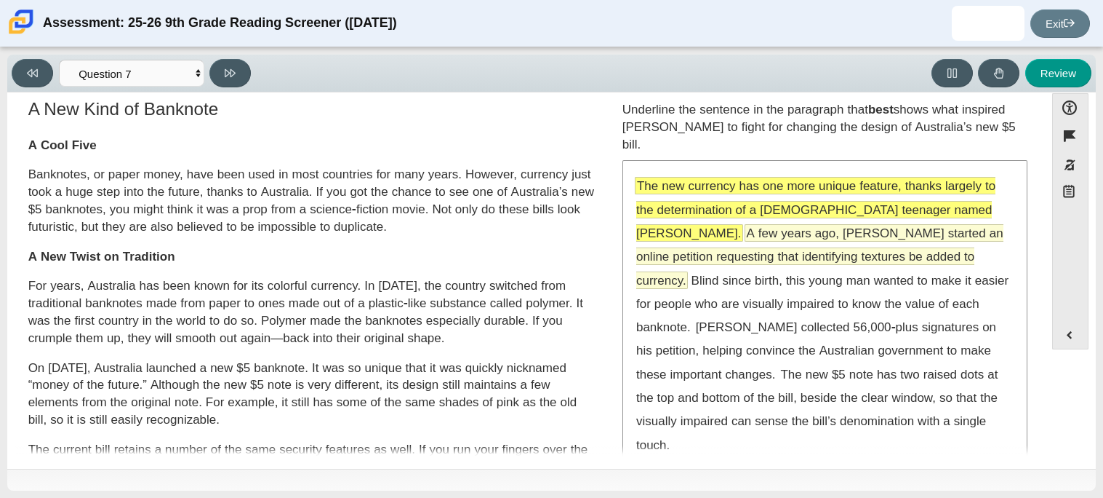
click at [679, 259] on span "A few years ago, [PERSON_NAME] started an online petition requesting that ident…" at bounding box center [819, 256] width 367 height 63
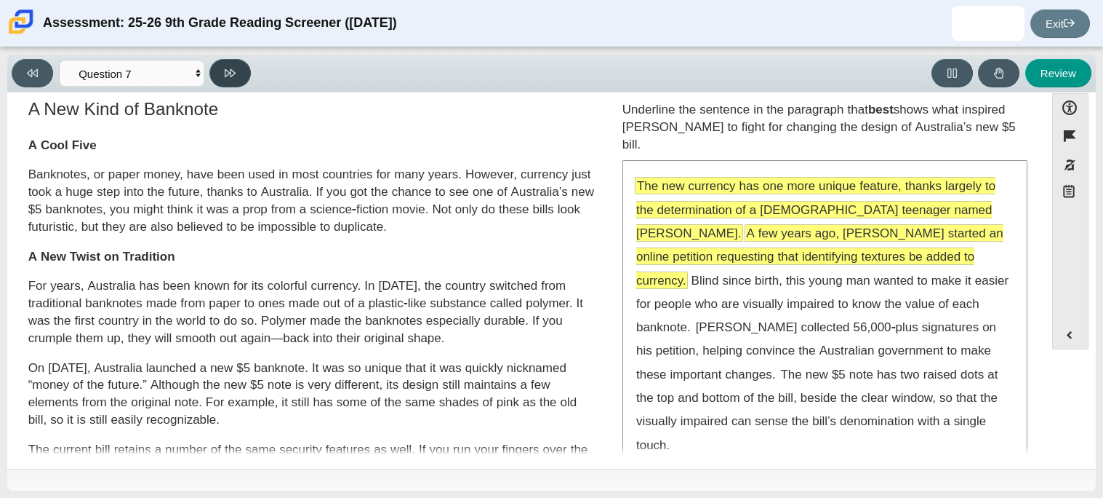
click at [220, 73] on button at bounding box center [229, 73] width 41 height 28
select select "ea8338c2-a6a3-418e-a305-2b963b54a290"
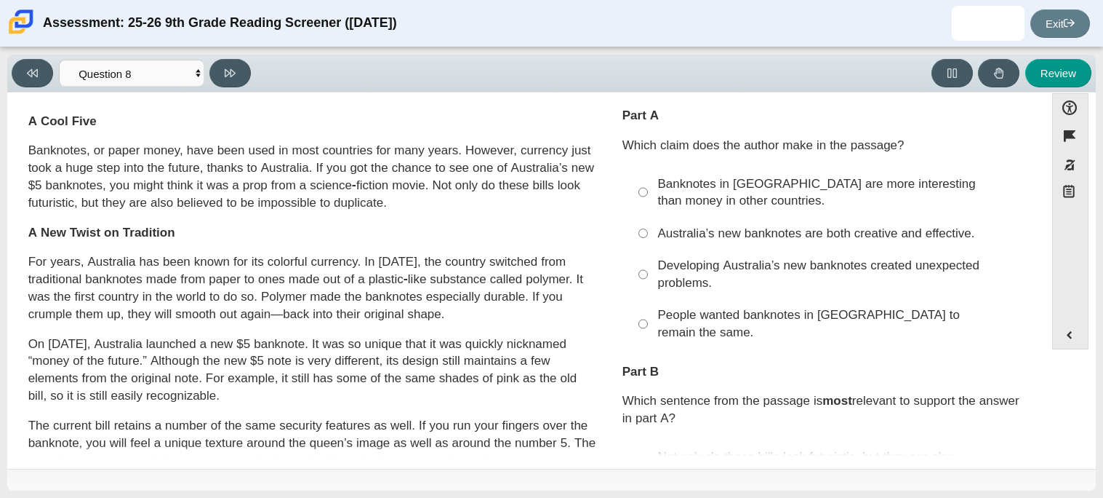
scroll to position [37, 0]
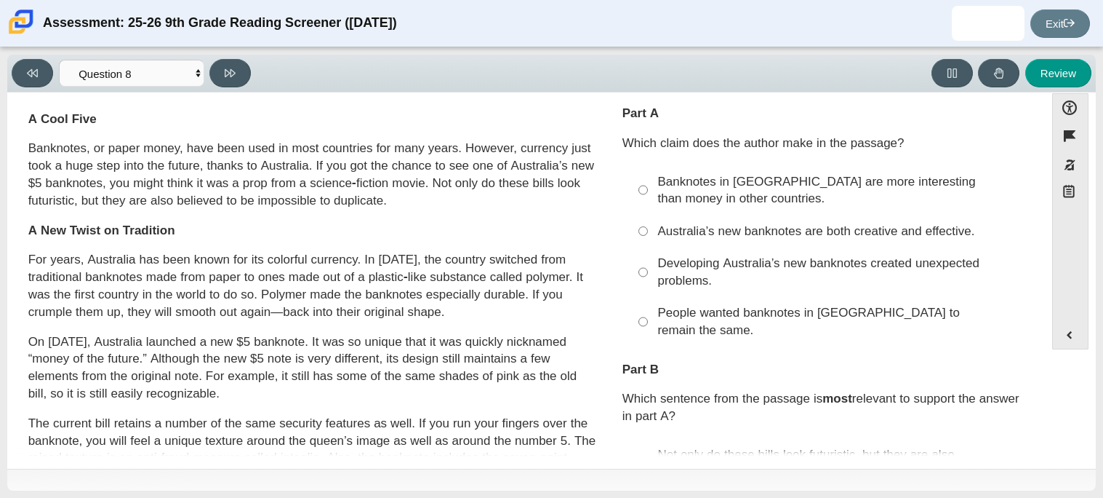
click at [807, 183] on div "Banknotes in [GEOGRAPHIC_DATA] are more interesting than money in other countri…" at bounding box center [838, 190] width 360 height 35
click at [648, 183] on input "Banknotes in [GEOGRAPHIC_DATA] are more interesting than money in other countri…" at bounding box center [643, 189] width 9 height 49
radio input "true"
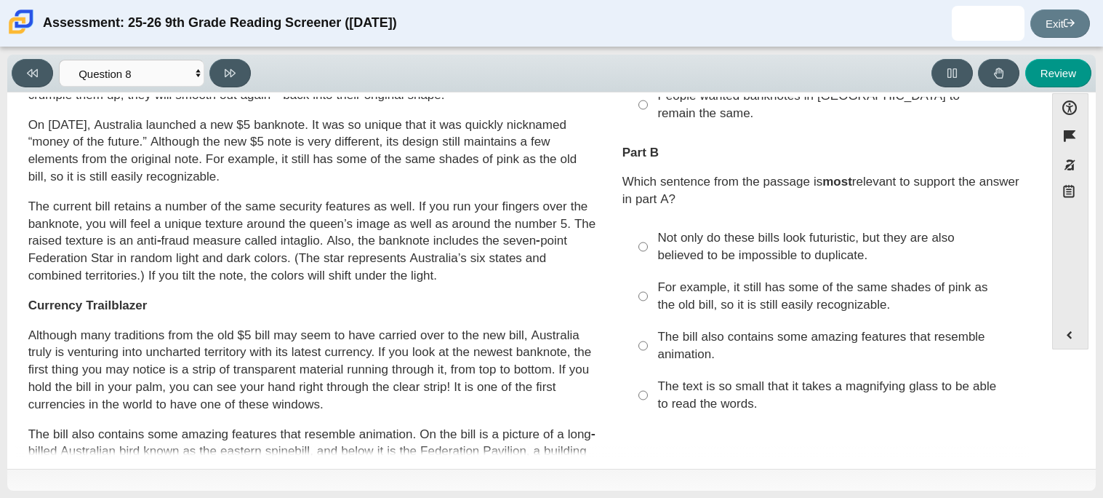
scroll to position [253, 0]
click at [815, 230] on div "Not only do these bills look futuristic, but they are also believed to be impos…" at bounding box center [838, 247] width 360 height 35
click at [648, 223] on input "Not only do these bills look futuristic, but they are also believed to be impos…" at bounding box center [643, 247] width 9 height 49
radio input "true"
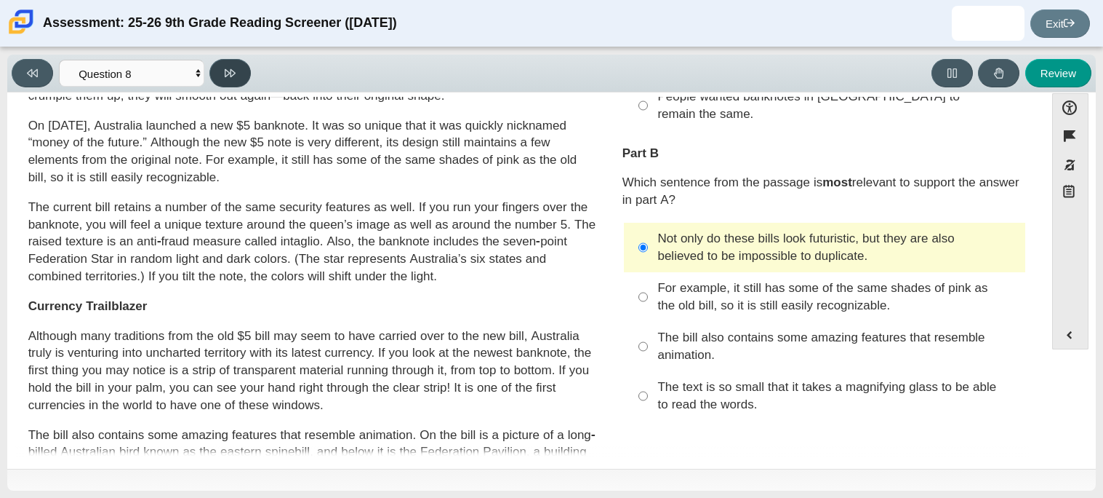
click at [233, 73] on icon at bounding box center [230, 73] width 11 height 11
select select "89f058d6-b15c-4ef5-a4b3-fdaffb8868b6"
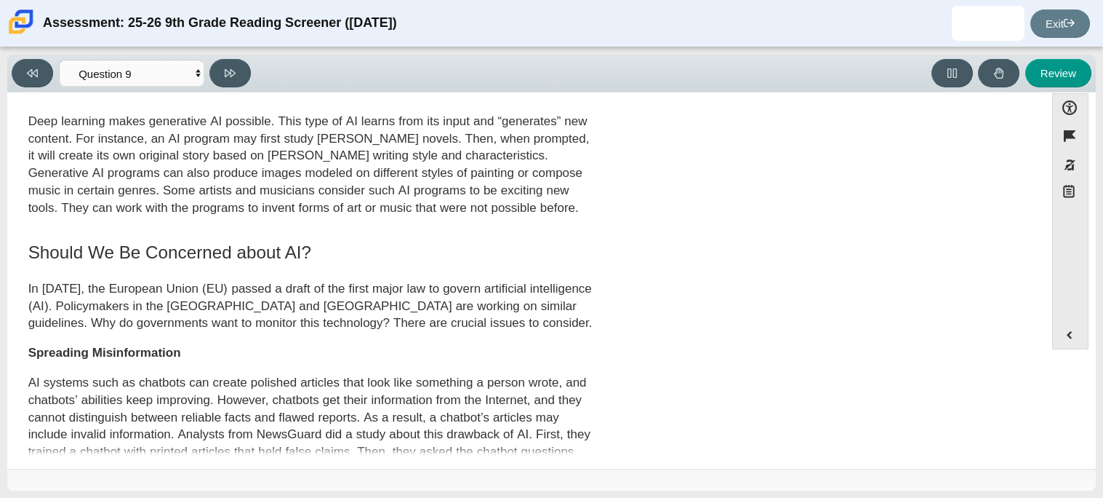
scroll to position [645, 0]
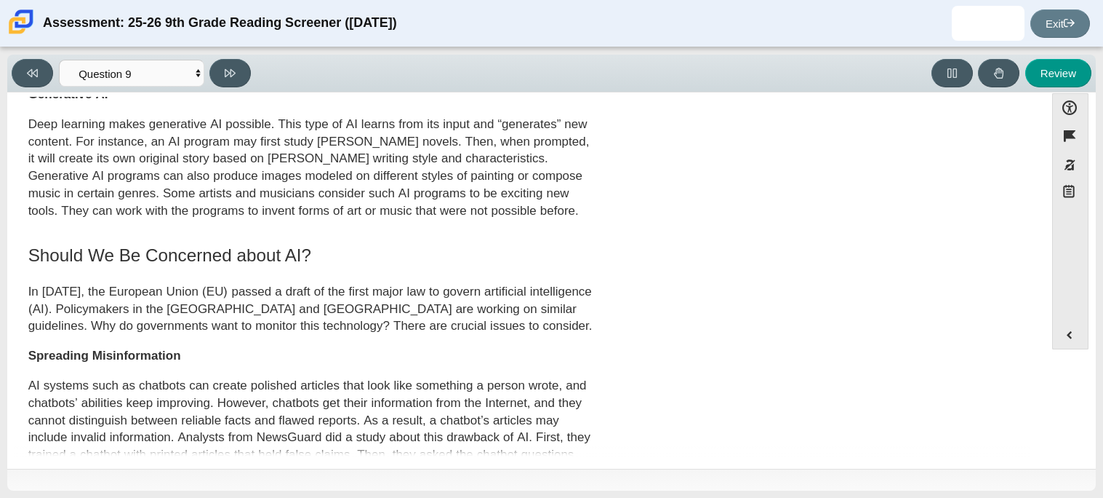
click at [428, 162] on p "Deep learning makes generative AI possible. This type of AI learns from its inp…" at bounding box center [313, 168] width 570 height 104
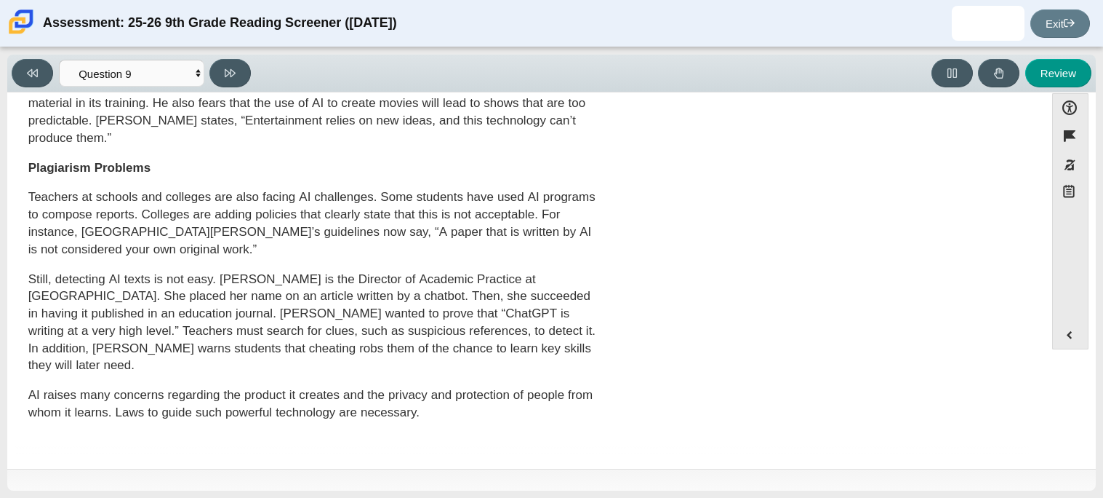
scroll to position [0, 0]
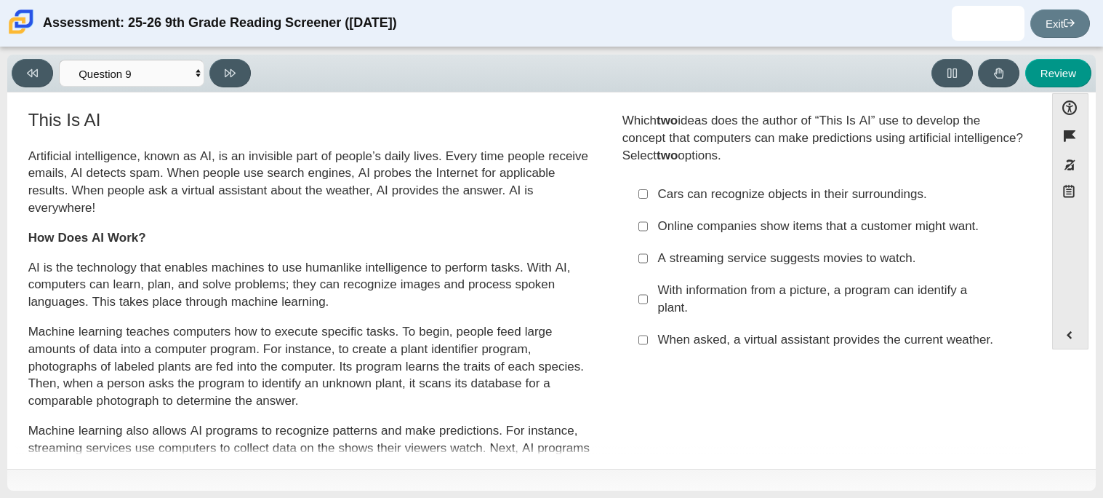
click at [671, 198] on div "Cars can recognize objects in their surroundings." at bounding box center [838, 193] width 360 height 17
click at [648, 198] on input "Cars can recognize objects in their surroundings. Cars can recognize objects in…" at bounding box center [643, 193] width 9 height 32
checkbox input "true"
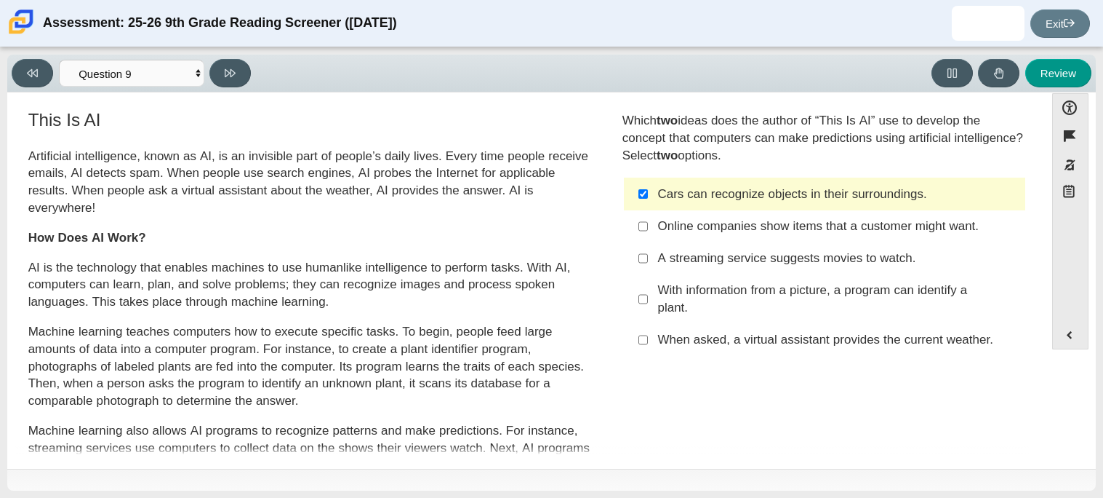
click at [802, 263] on div "A streaming service suggests movies to watch." at bounding box center [838, 258] width 360 height 17
click at [648, 263] on input "A streaming service suggests movies to watch. A streaming service suggests movi…" at bounding box center [643, 258] width 9 height 32
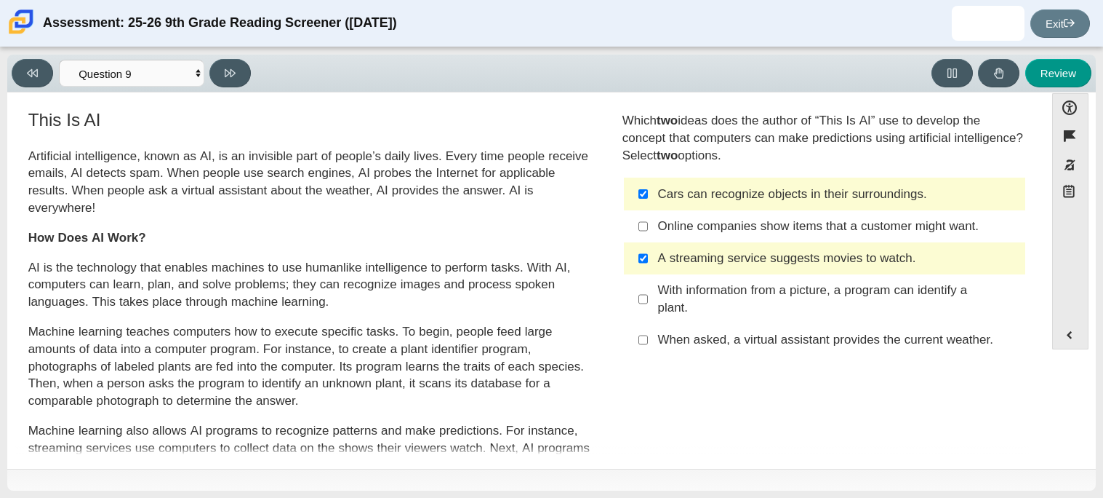
click at [708, 268] on label "A streaming service suggests movies to watch. A streaming service suggests movi…" at bounding box center [825, 258] width 399 height 32
click at [648, 268] on input "A streaming service suggests movies to watch. A streaming service suggests movi…" at bounding box center [643, 258] width 9 height 32
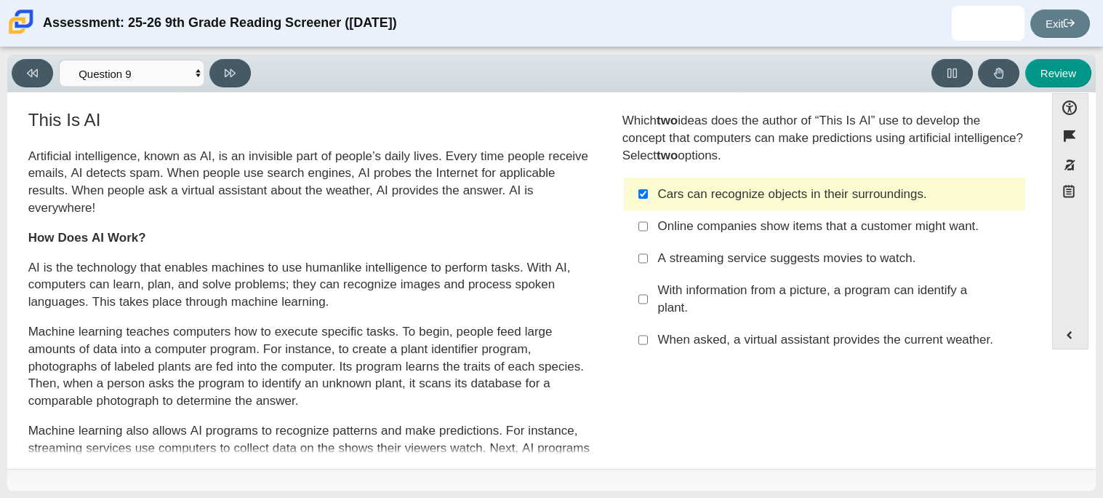
click at [720, 263] on div "A streaming service suggests movies to watch." at bounding box center [838, 258] width 360 height 17
click at [648, 263] on input "A streaming service suggests movies to watch. A streaming service suggests movi…" at bounding box center [643, 258] width 9 height 32
checkbox input "true"
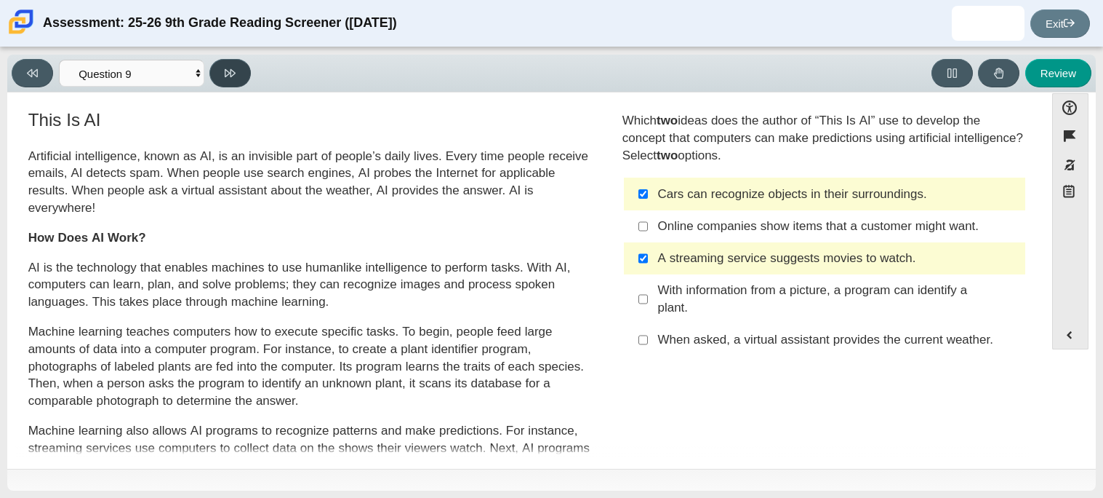
click at [226, 78] on icon at bounding box center [230, 73] width 11 height 11
select select "cdf3c14e-a918-44d1-9b63-3db0fa81641e"
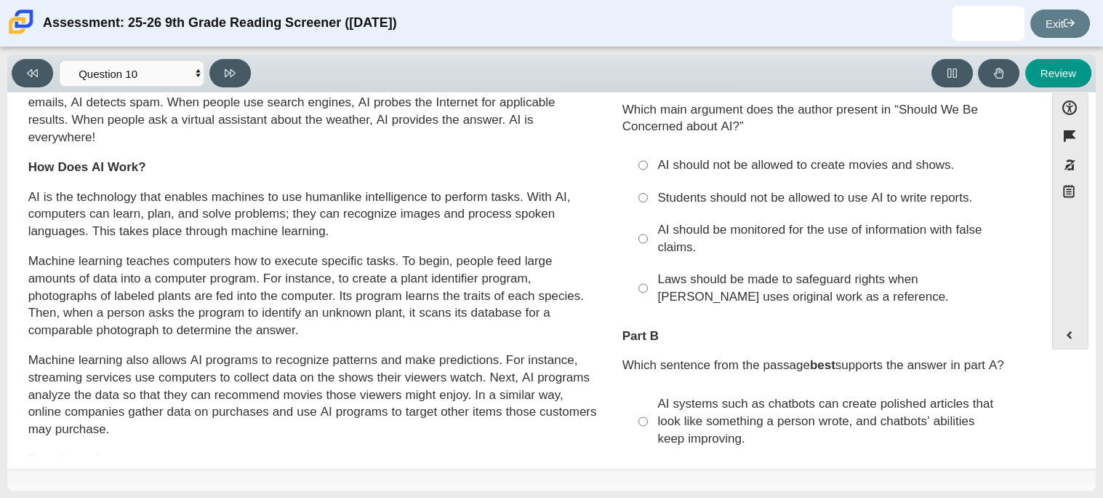
scroll to position [76, 0]
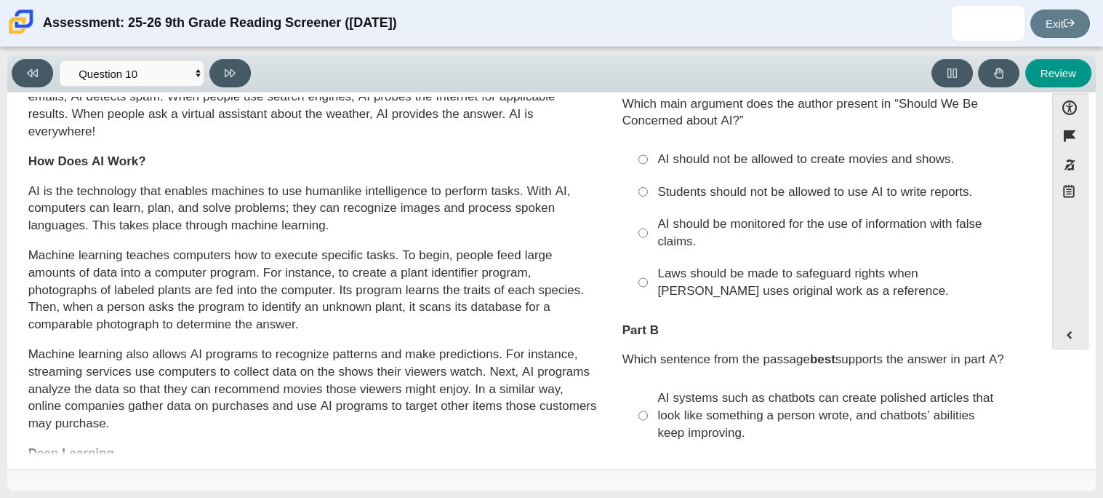
click at [673, 161] on div "AI should not be allowed to create movies and shows." at bounding box center [838, 159] width 360 height 17
click at [648, 161] on input "AI should not be allowed to create movies and shows. AI should not be allowed t…" at bounding box center [643, 159] width 9 height 32
radio input "true"
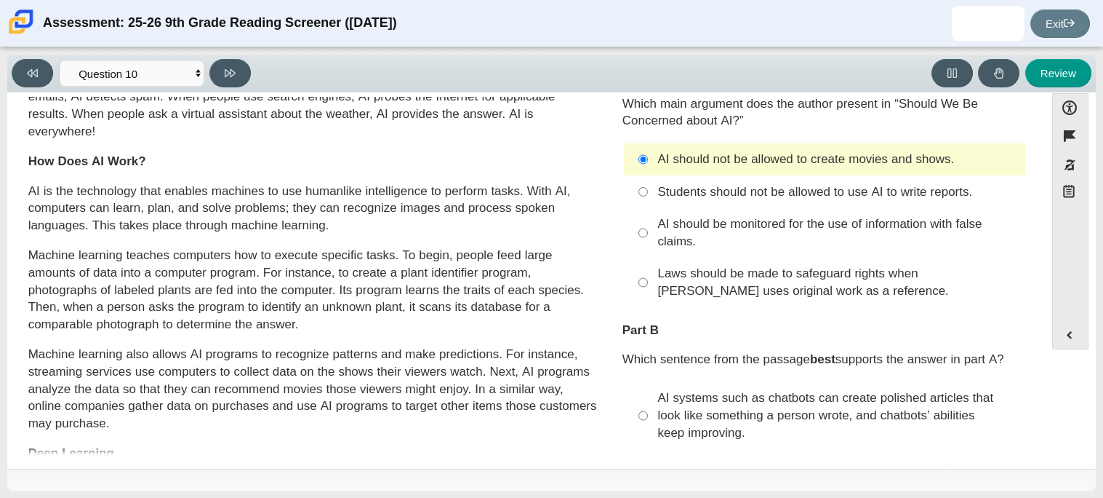
click at [732, 239] on div "AI should be monitored for the use of information with false claims." at bounding box center [838, 232] width 360 height 35
click at [648, 239] on input "AI should be monitored for the use of information with false claims. AI should …" at bounding box center [643, 232] width 9 height 49
radio input "true"
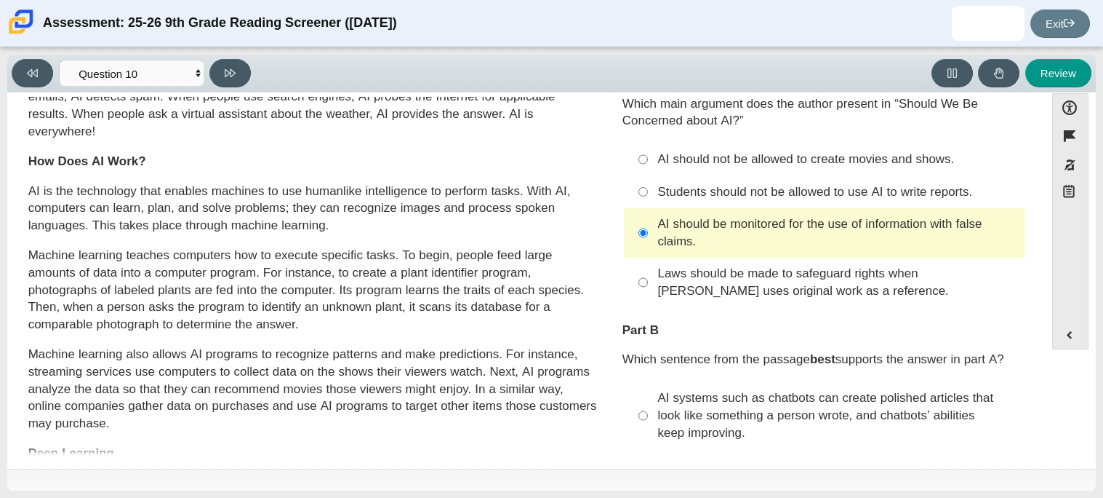
click at [674, 170] on label "AI should not be allowed to create movies and shows. AI should not be allowed t…" at bounding box center [825, 159] width 399 height 32
click at [648, 170] on input "AI should not be allowed to create movies and shows. AI should not be allowed t…" at bounding box center [643, 159] width 9 height 32
radio input "true"
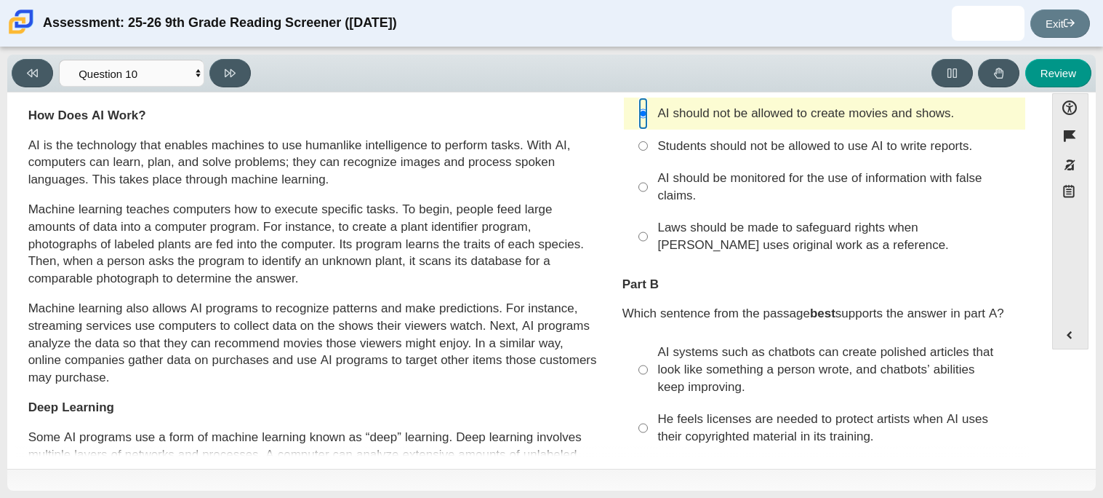
scroll to position [125, 0]
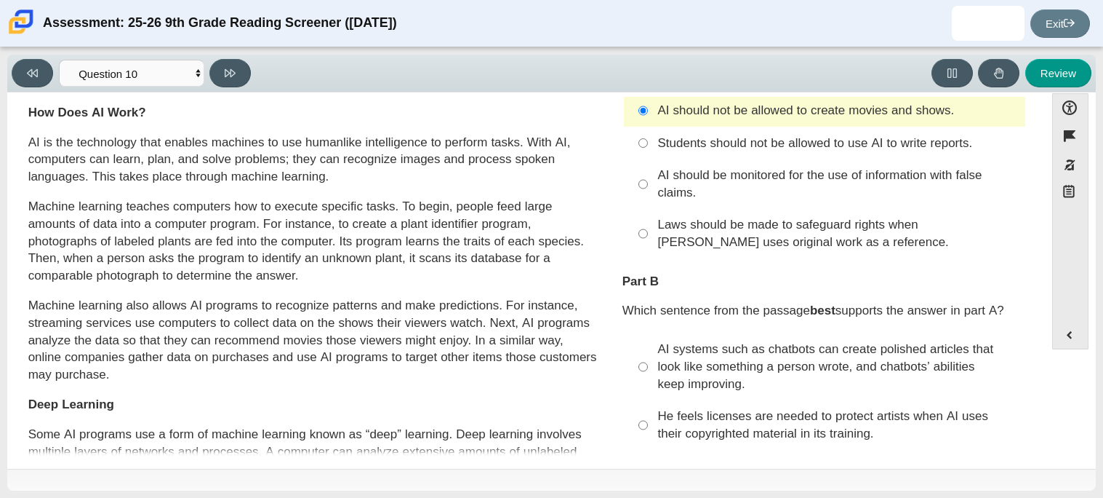
click at [711, 184] on div "AI should be monitored for the use of information with false claims." at bounding box center [838, 184] width 360 height 35
click at [648, 184] on input "AI should be monitored for the use of information with false claims. AI should …" at bounding box center [643, 183] width 9 height 49
radio input "true"
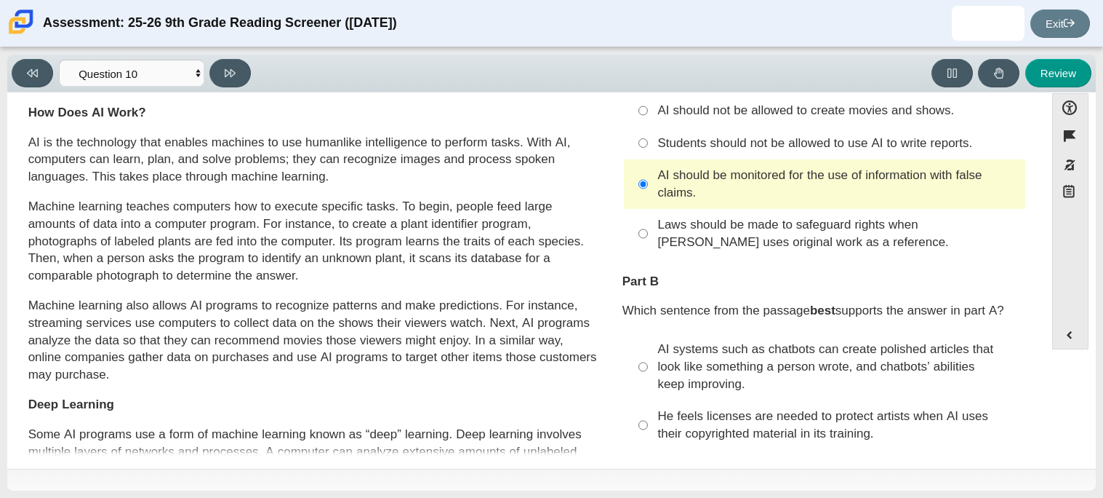
click at [707, 232] on div "Laws should be made to safeguard rights when [PERSON_NAME] uses original work a…" at bounding box center [838, 233] width 360 height 35
click at [648, 232] on input "Laws should be made to safeguard rights when [PERSON_NAME] uses original work a…" at bounding box center [643, 233] width 9 height 49
radio input "true"
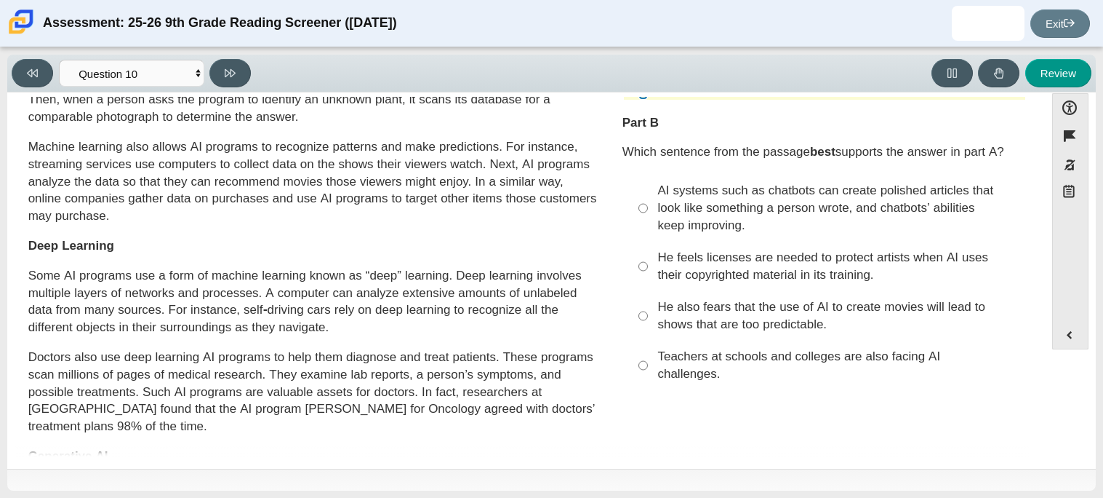
scroll to position [285, 0]
click at [784, 220] on div "AI systems such as chatbots can create polished articles that look like somethi…" at bounding box center [838, 206] width 360 height 52
click at [648, 220] on input "AI systems such as chatbots can create polished articles that look like somethi…" at bounding box center [643, 206] width 9 height 67
radio input "true"
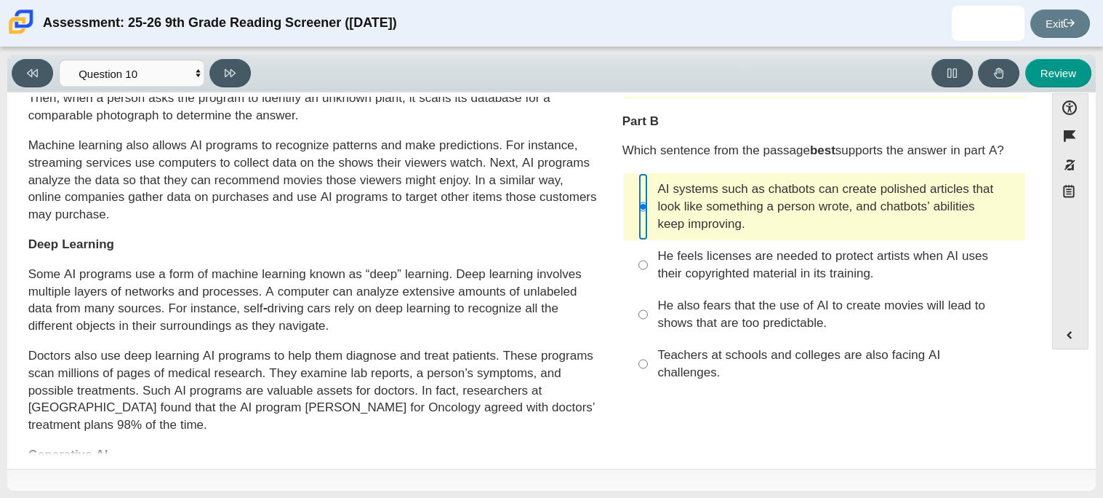
scroll to position [0, 0]
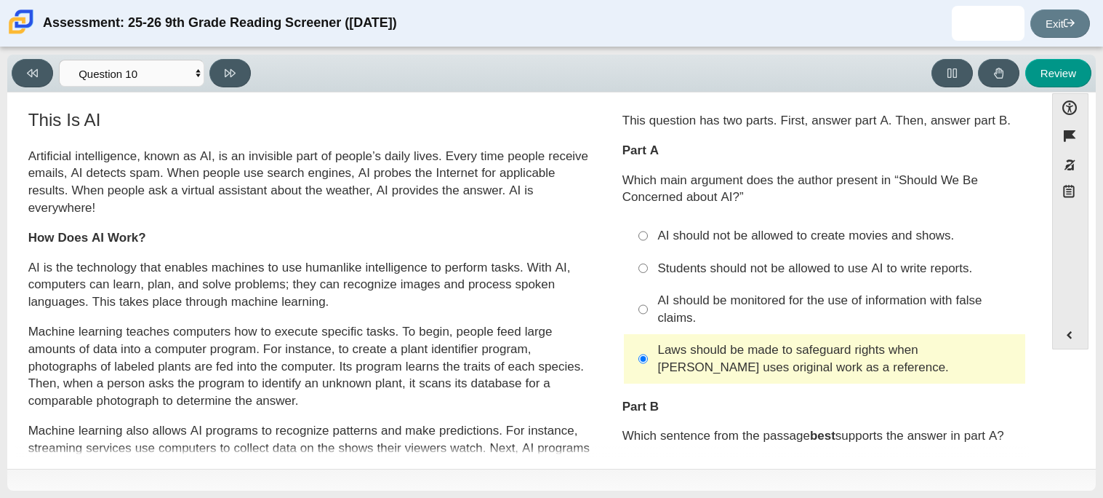
click at [773, 271] on div "Students should not be allowed to use AI to write reports." at bounding box center [838, 268] width 360 height 17
click at [648, 271] on input "Students should not be allowed to use AI to write reports. Students should not …" at bounding box center [643, 268] width 9 height 32
radio input "true"
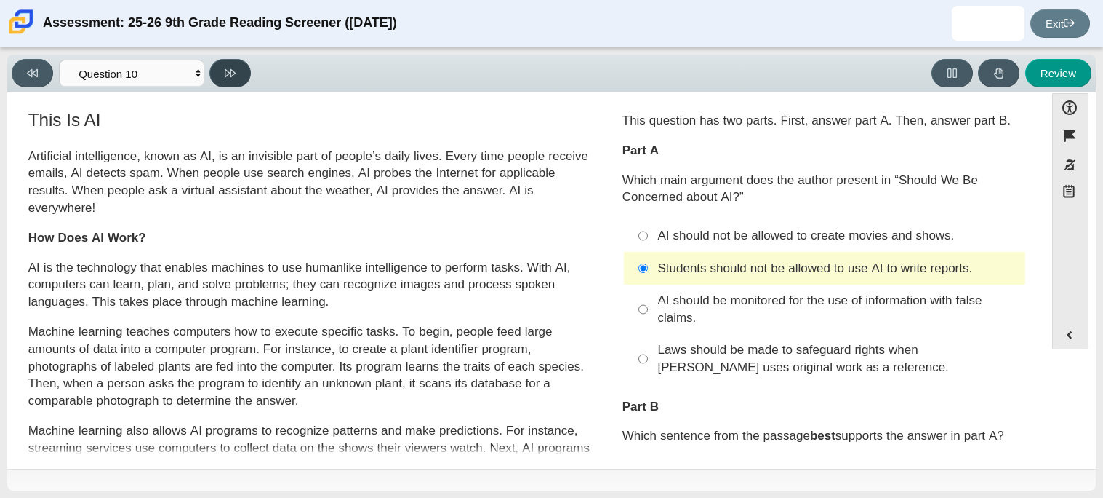
click at [244, 75] on button at bounding box center [229, 73] width 41 height 28
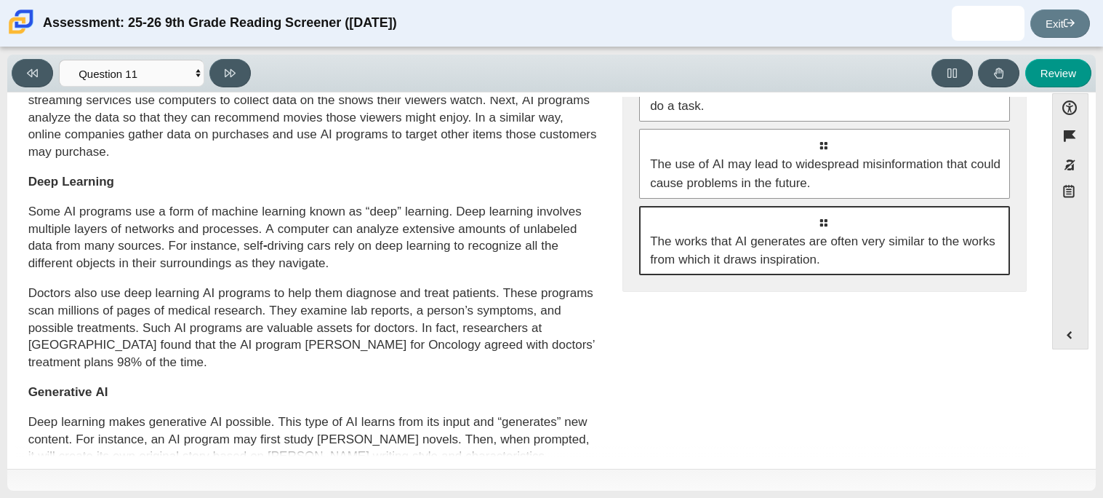
scroll to position [349, 0]
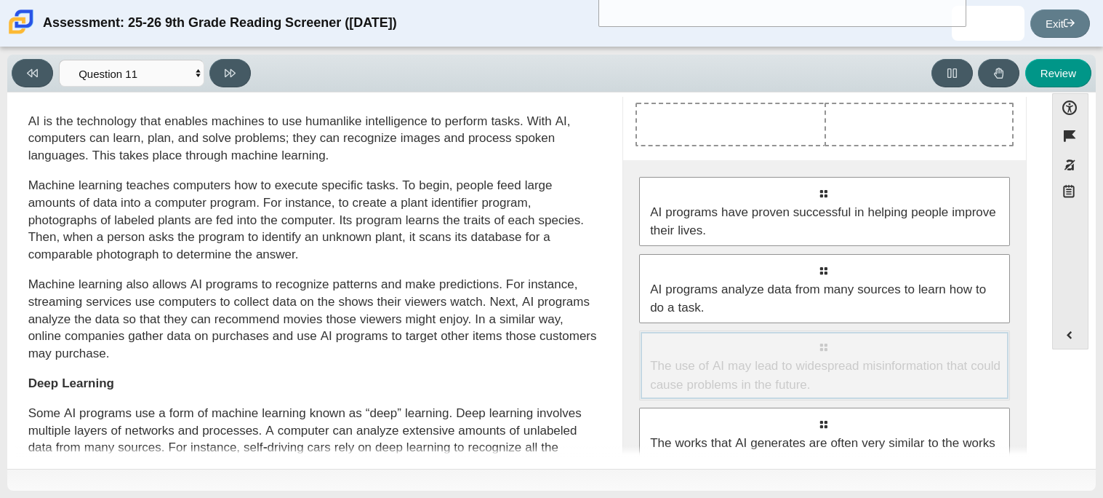
drag, startPoint x: 682, startPoint y: 183, endPoint x: 646, endPoint y: 19, distance: 167.7
click at [646, 19] on div "Assessment: 25-26 9th Grade Reading Screener ([DATE]) [PERSON_NAME] Student [EM…" at bounding box center [551, 249] width 1103 height 498
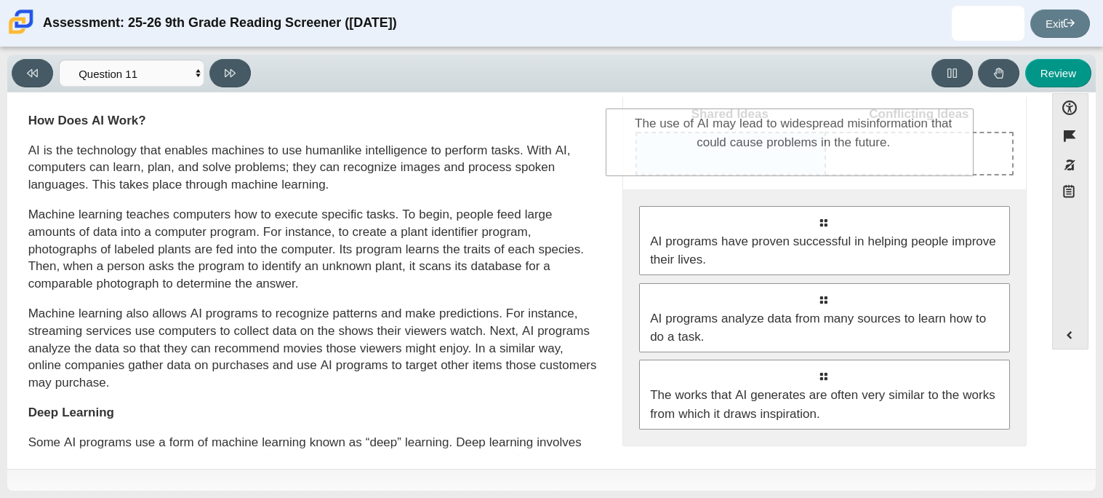
drag, startPoint x: 679, startPoint y: 391, endPoint x: 650, endPoint y: 143, distance: 249.7
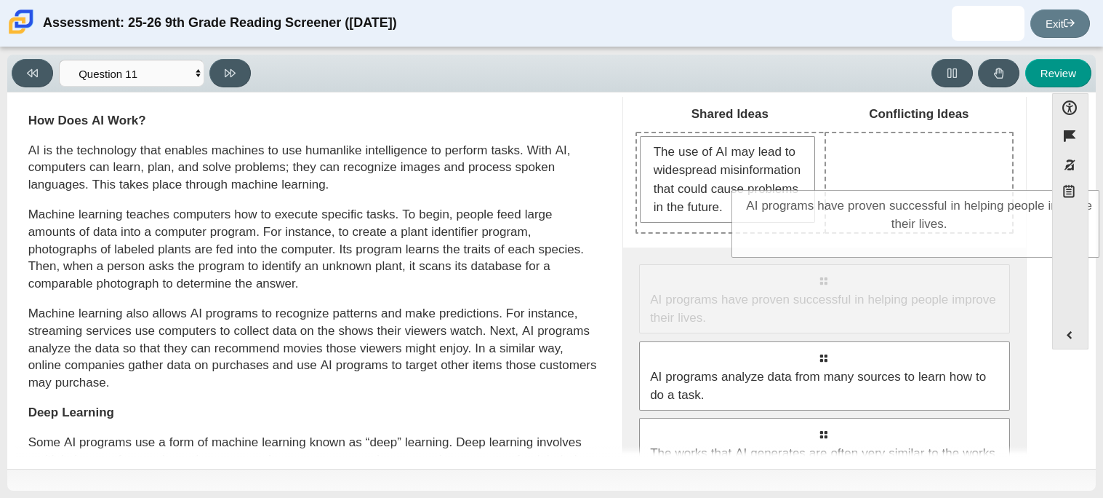
drag, startPoint x: 706, startPoint y: 308, endPoint x: 816, endPoint y: 215, distance: 144.5
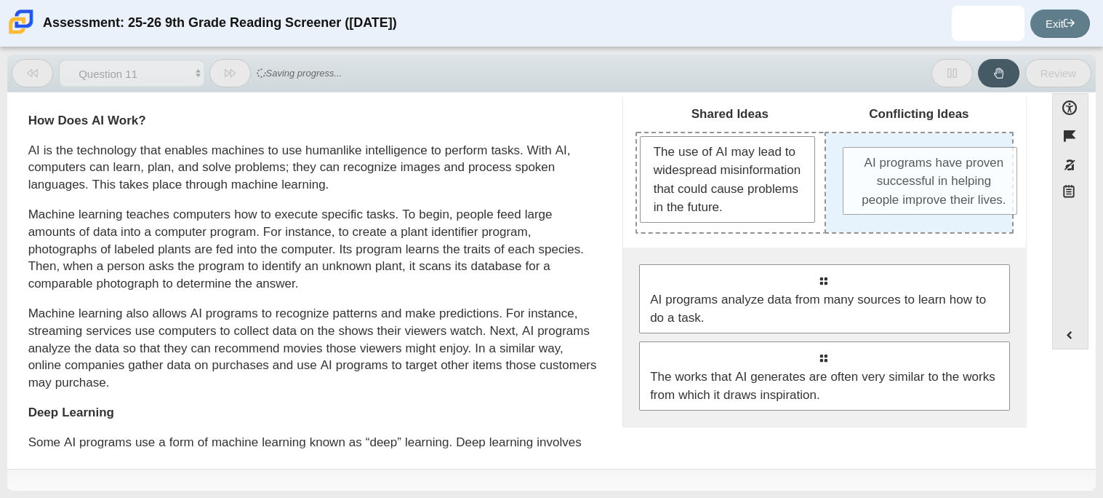
drag, startPoint x: 725, startPoint y: 254, endPoint x: 933, endPoint y: 174, distance: 222.9
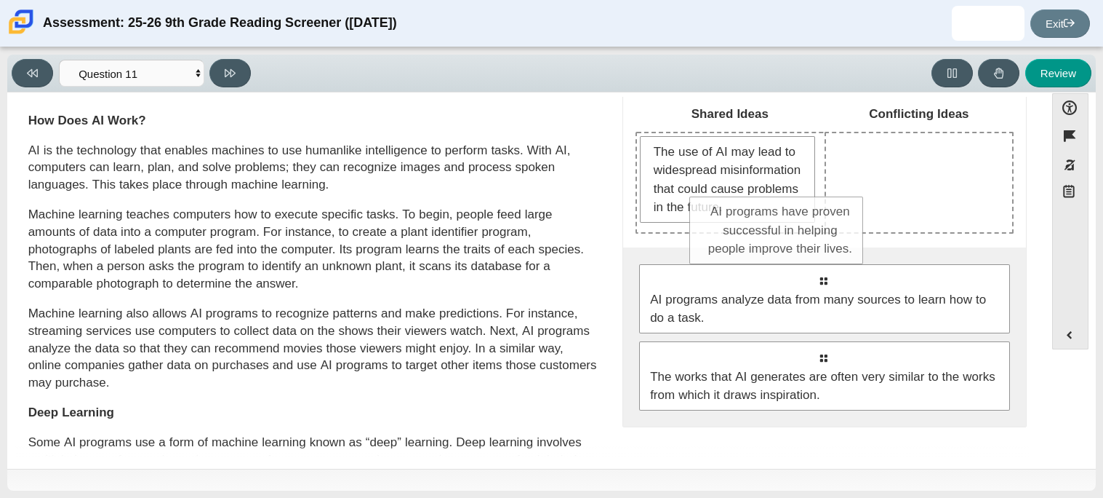
drag, startPoint x: 934, startPoint y: 176, endPoint x: 801, endPoint y: 237, distance: 146.5
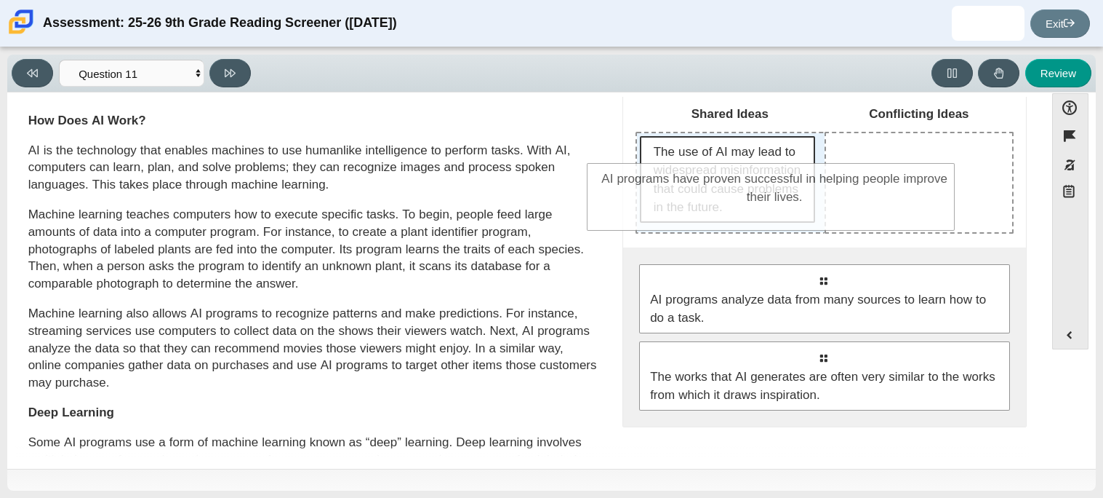
drag, startPoint x: 812, startPoint y: 316, endPoint x: 762, endPoint y: 217, distance: 110.9
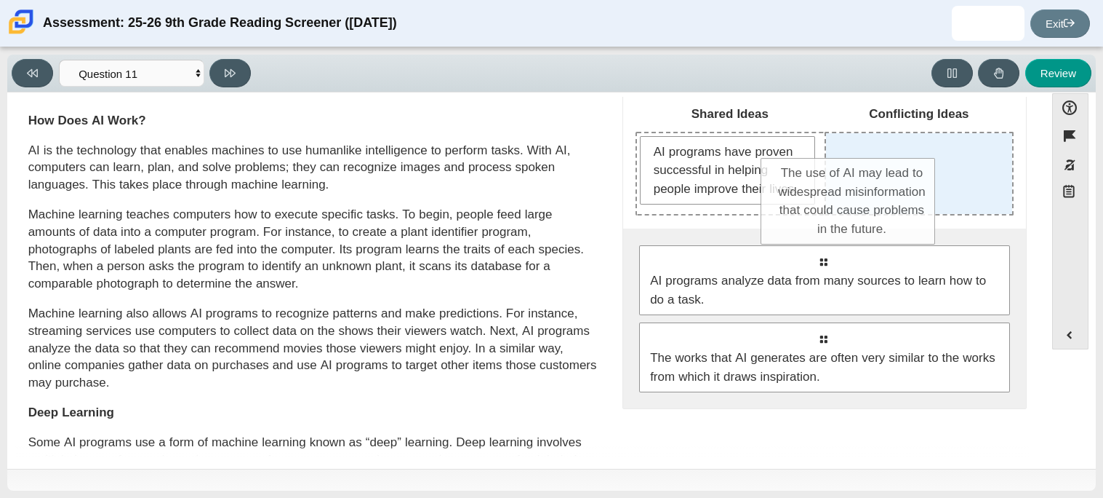
drag, startPoint x: 741, startPoint y: 165, endPoint x: 867, endPoint y: 187, distance: 127.7
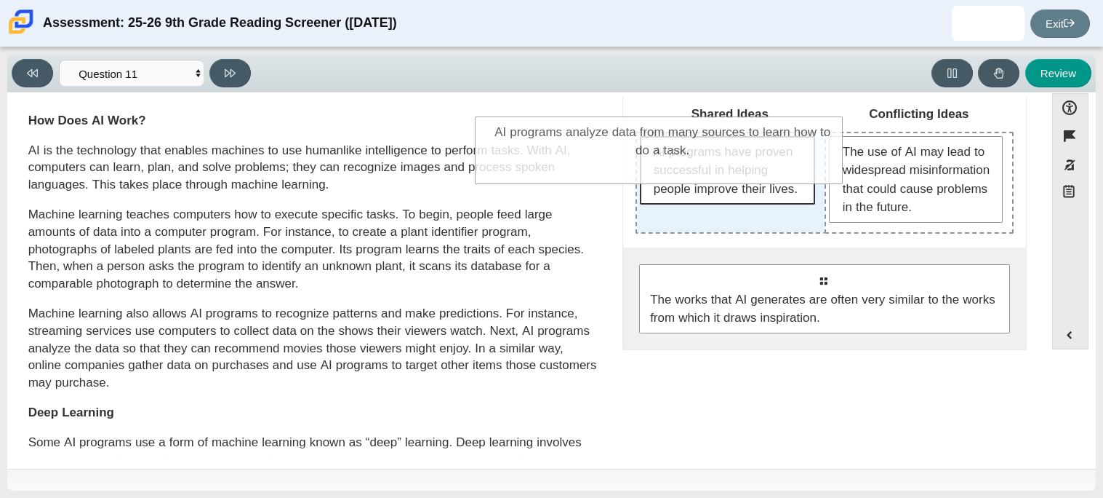
drag, startPoint x: 835, startPoint y: 303, endPoint x: 684, endPoint y: 167, distance: 203.9
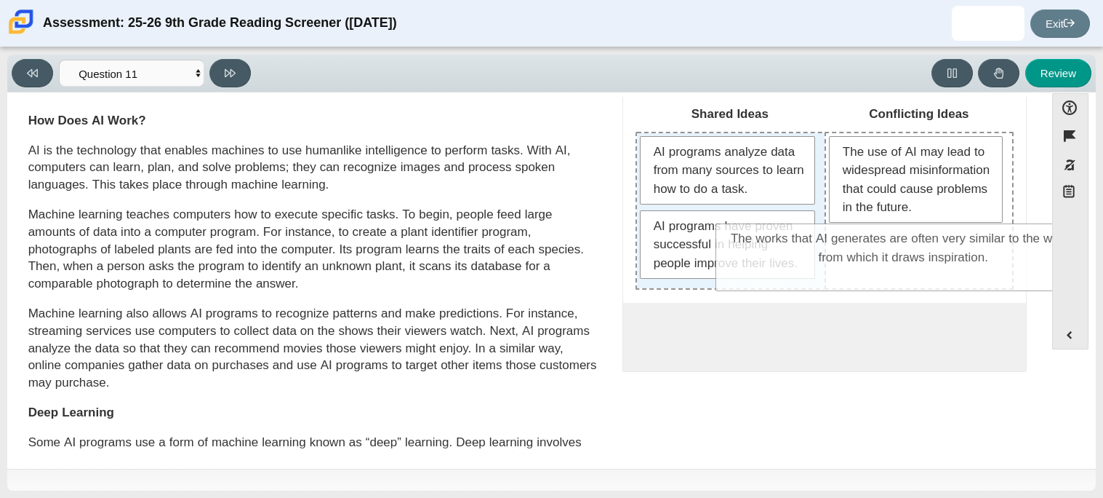
drag, startPoint x: 727, startPoint y: 324, endPoint x: 810, endPoint y: 229, distance: 125.3
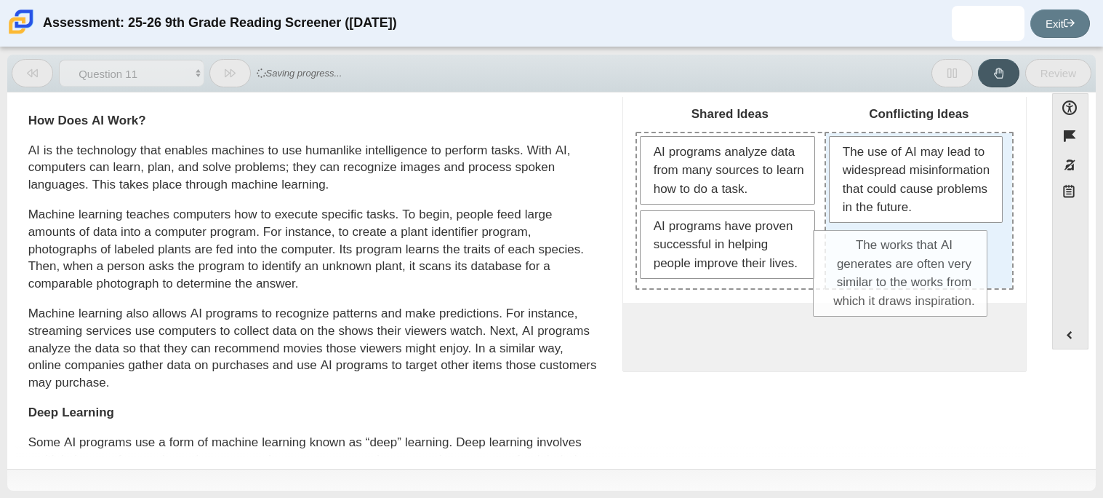
drag, startPoint x: 671, startPoint y: 236, endPoint x: 849, endPoint y: 257, distance: 179.4
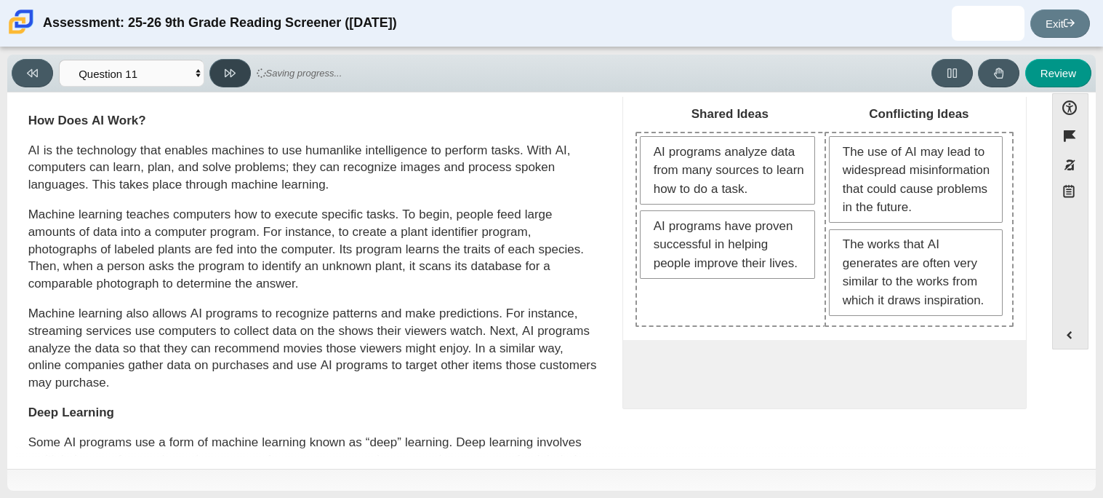
click at [244, 63] on button at bounding box center [229, 73] width 41 height 28
select select "c3effed4-44ce-4a19-bd96-1787f34e9b4c"
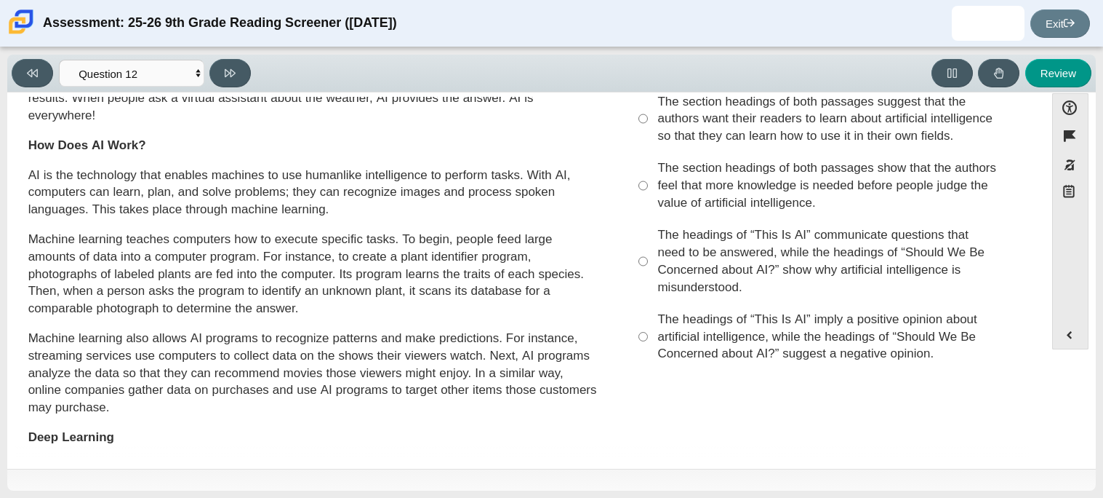
scroll to position [83, 0]
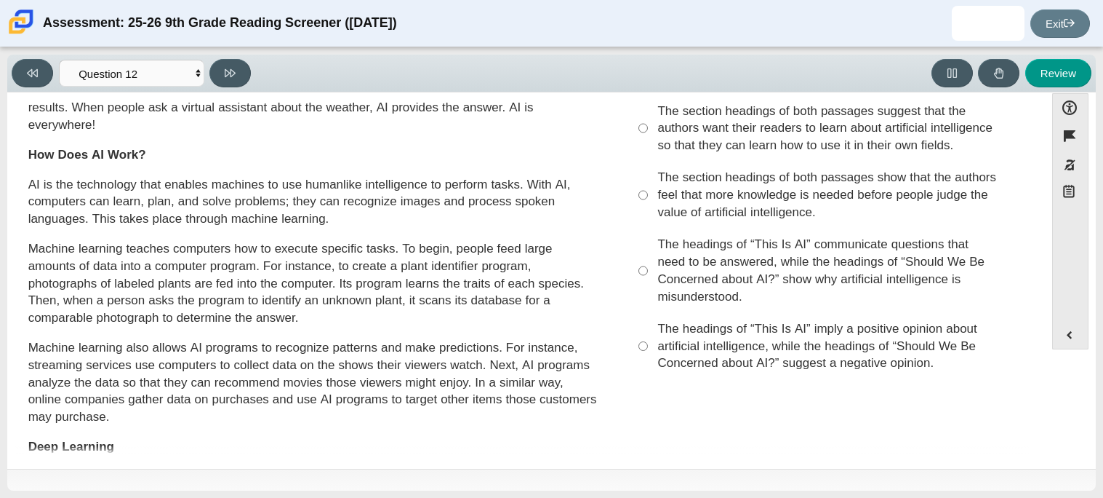
click at [679, 233] on label "The headings of “This Is AI” communicate questions that need to be answered, wh…" at bounding box center [825, 270] width 399 height 84
click at [648, 233] on input "The headings of “This Is AI” communicate questions that need to be answered, wh…" at bounding box center [643, 270] width 9 height 84
radio input "true"
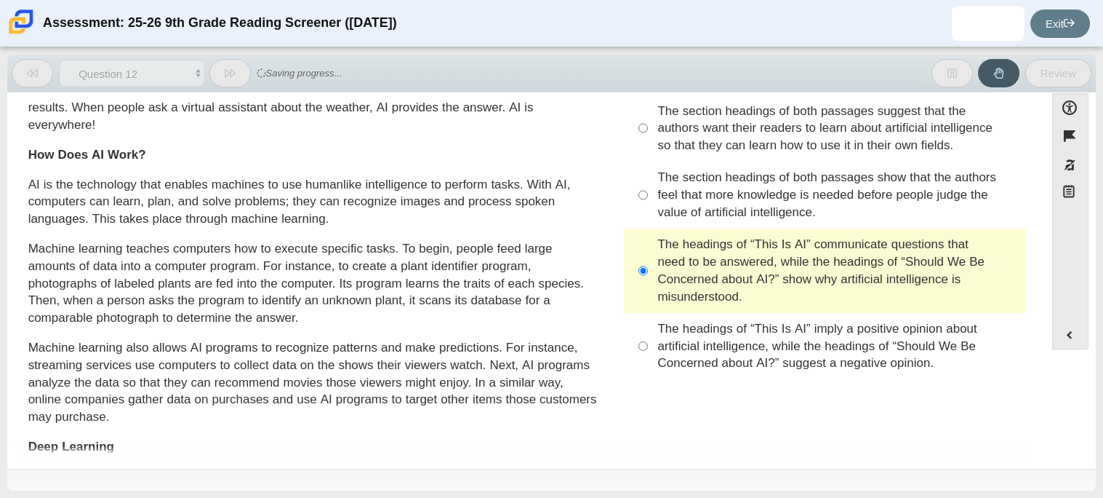
click at [706, 202] on div "The section headings of both passages show that the authors feel that more know…" at bounding box center [838, 195] width 360 height 52
click at [648, 202] on input "The section headings of both passages show that the authors feel that more know…" at bounding box center [643, 194] width 9 height 67
radio input "true"
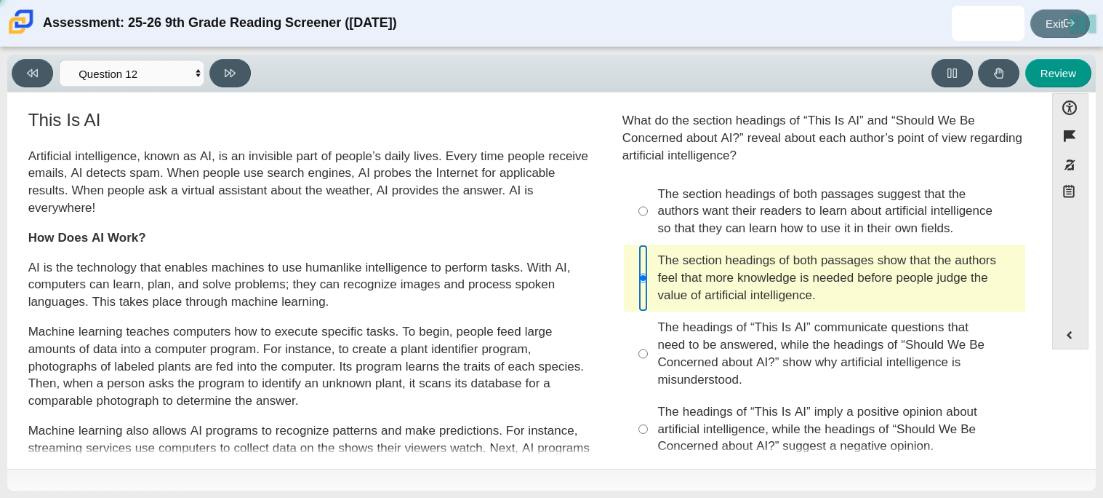
scroll to position [0, 0]
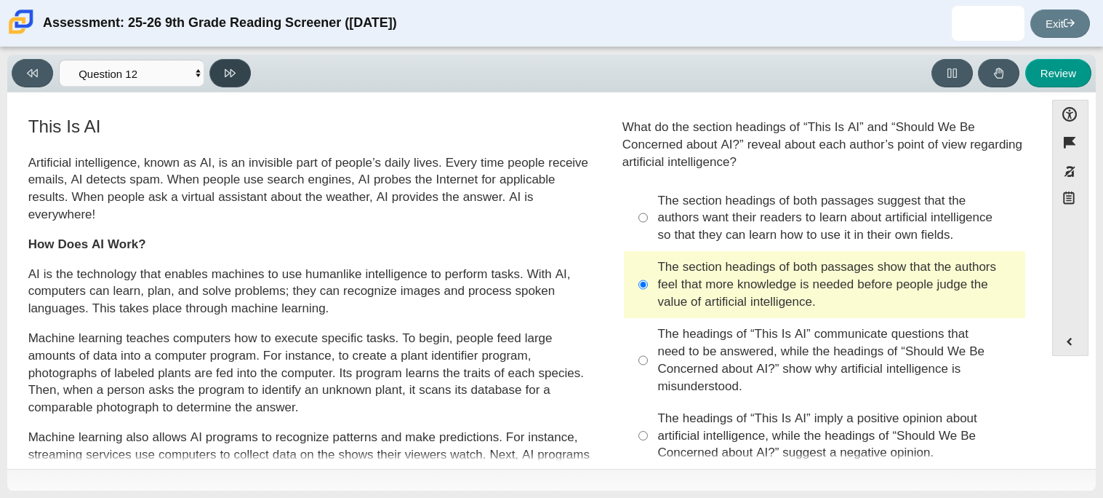
click at [225, 69] on icon at bounding box center [230, 73] width 11 height 11
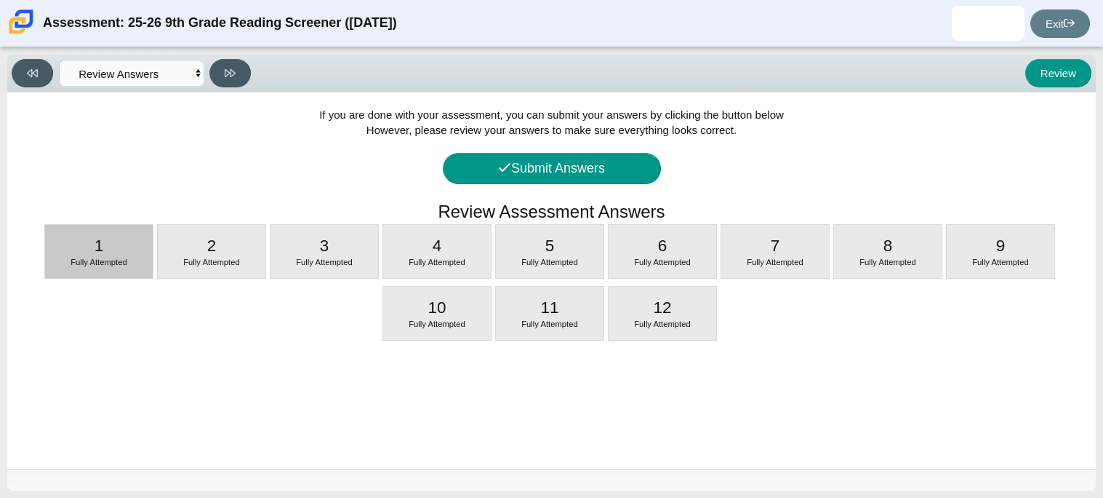
click at [98, 229] on div "1 Fully Attempted" at bounding box center [99, 251] width 108 height 53
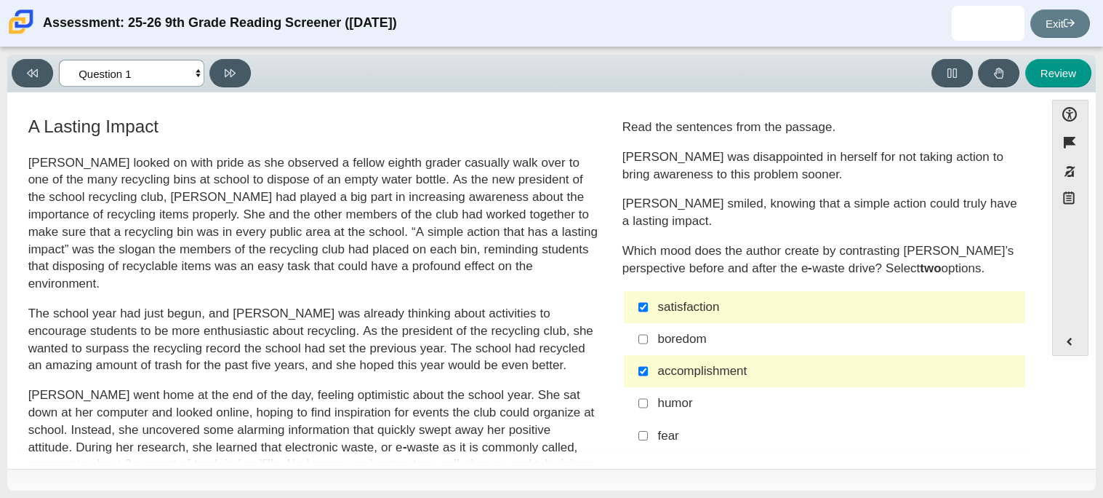
click at [197, 70] on select "Questions Question 1 Question 2 Question 3 Question 4 Question 5 Question 6 Que…" at bounding box center [131, 73] width 145 height 27
click at [59, 60] on select "Questions Question 1 Question 2 Question 3 Question 4 Question 5 Question 6 Que…" at bounding box center [131, 73] width 145 height 27
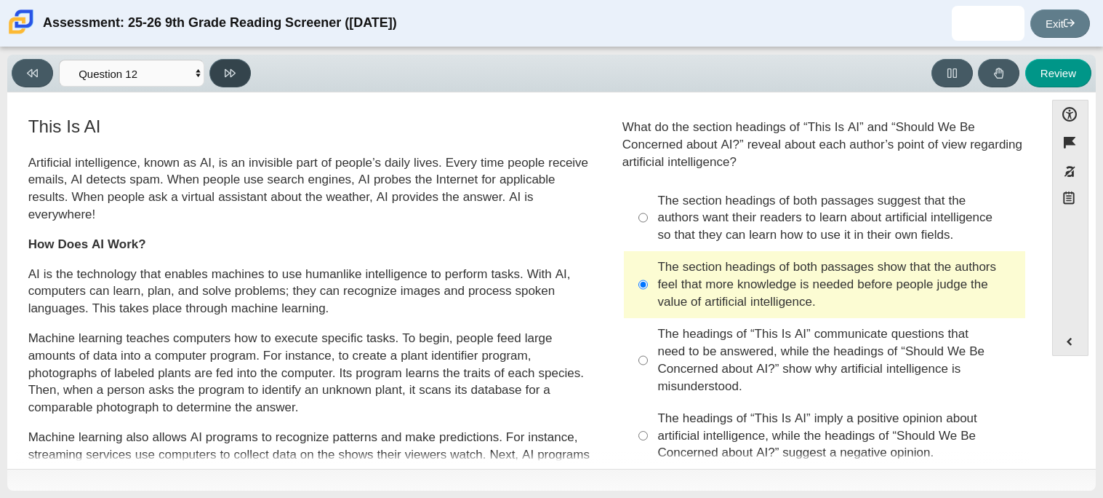
click at [231, 83] on button at bounding box center [229, 73] width 41 height 28
select select "review"
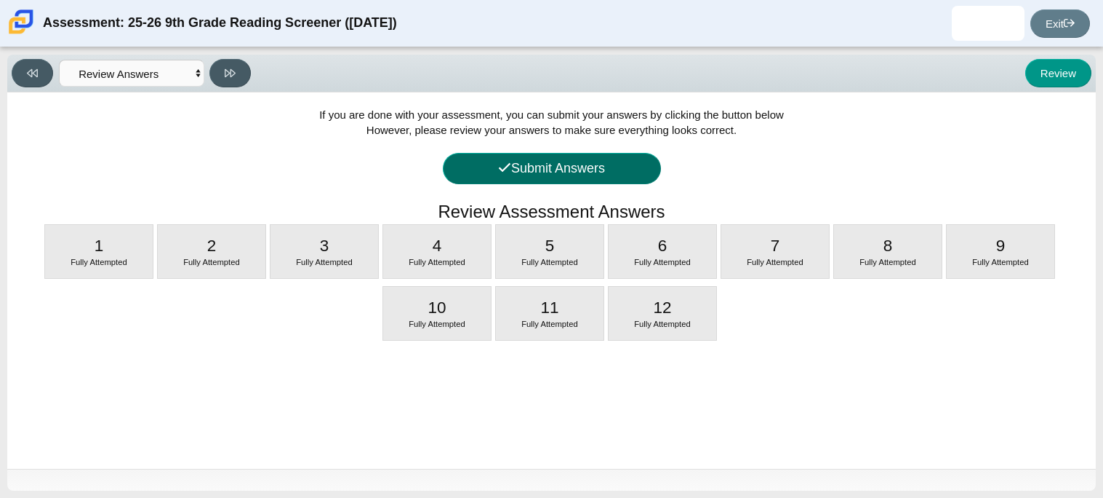
click at [548, 168] on button "Submit Answers" at bounding box center [552, 168] width 218 height 31
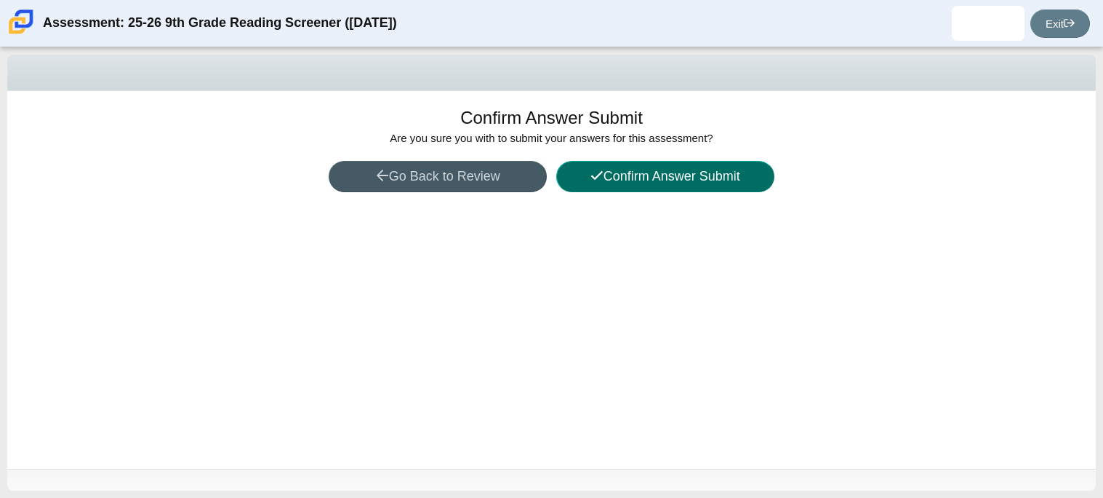
click at [682, 180] on button "Confirm Answer Submit" at bounding box center [665, 176] width 218 height 31
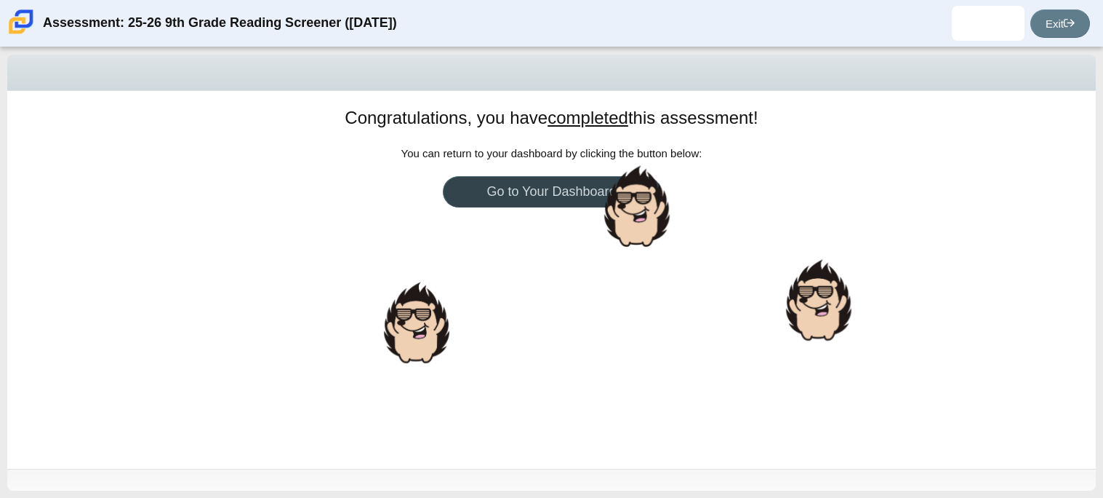
click at [594, 193] on link "Go to Your Dashboard" at bounding box center [552, 191] width 218 height 31
